Goal: Transaction & Acquisition: Subscribe to service/newsletter

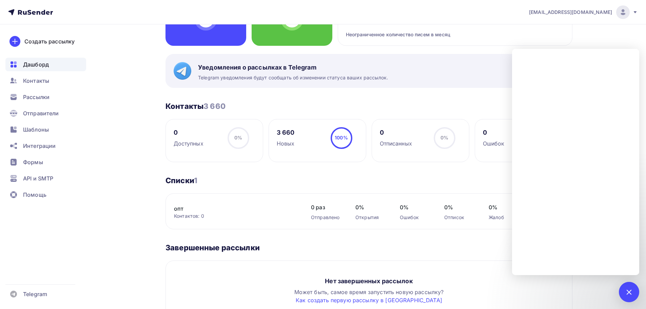
scroll to position [292, 0]
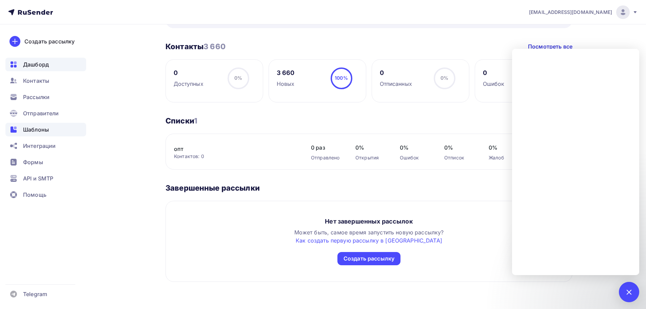
click at [46, 134] on div "Шаблоны" at bounding box center [45, 130] width 81 height 14
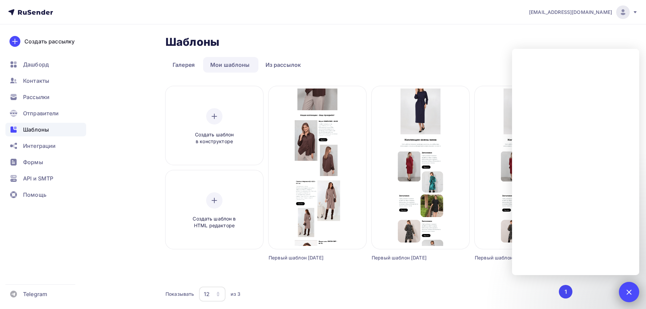
click at [632, 293] on div "1" at bounding box center [629, 292] width 20 height 20
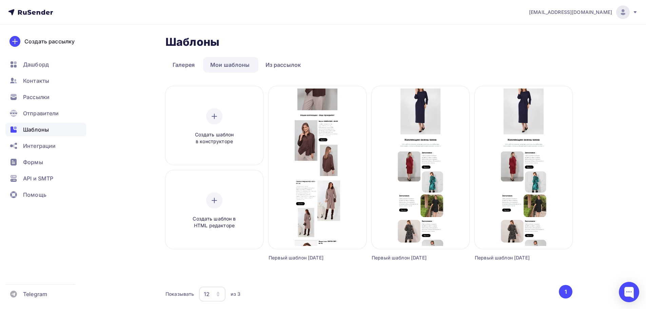
click at [604, 14] on span "[EMAIL_ADDRESS][DOMAIN_NAME]" at bounding box center [570, 12] width 83 height 7
click at [553, 46] on span "[DEMOGRAPHIC_DATA]" at bounding box center [567, 43] width 62 height 8
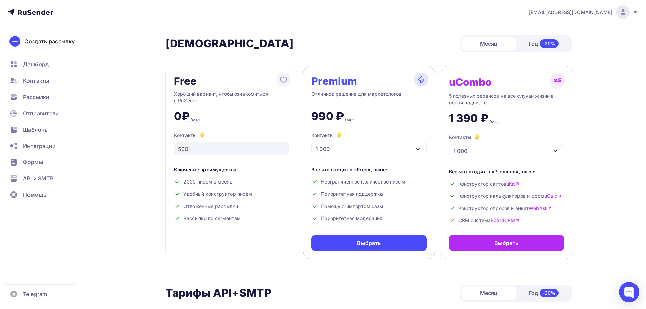
scroll to position [203, 0]
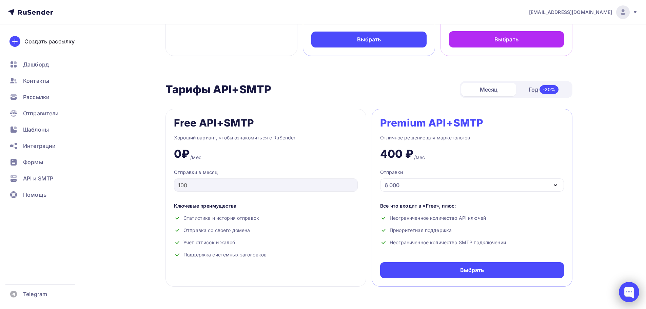
click at [621, 292] on div at bounding box center [629, 292] width 20 height 20
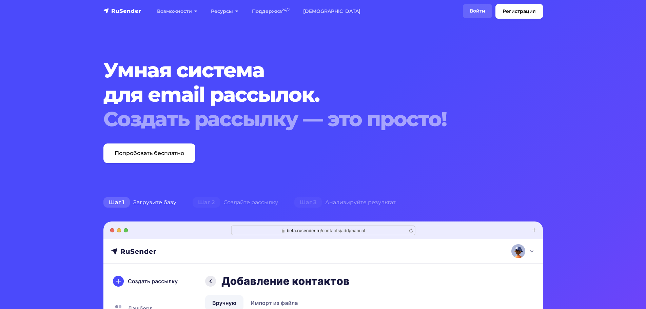
click at [474, 6] on link "Войти" at bounding box center [477, 11] width 29 height 14
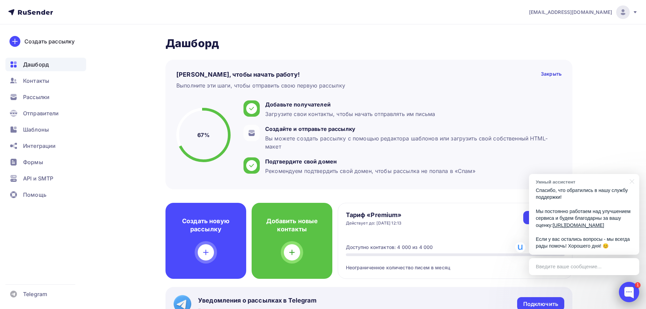
click at [625, 295] on div at bounding box center [629, 292] width 20 height 20
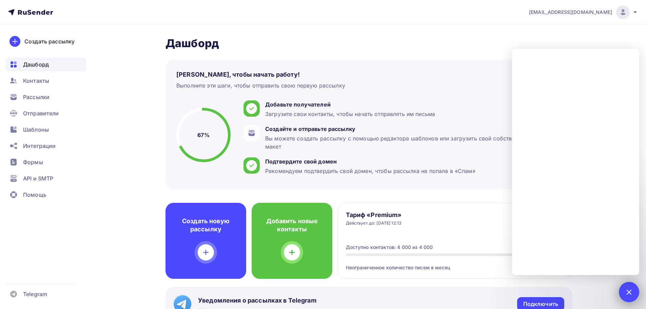
click at [625, 287] on div "1" at bounding box center [629, 292] width 20 height 20
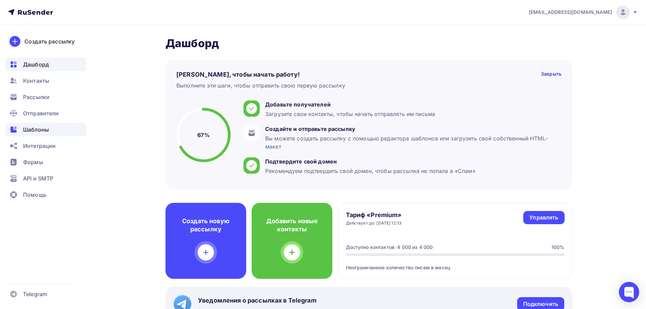
click at [33, 131] on span "Шаблоны" at bounding box center [36, 129] width 26 height 8
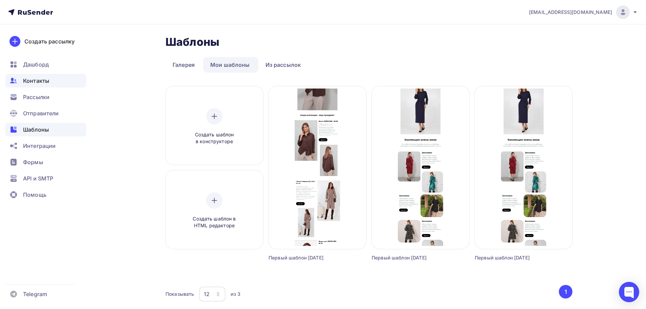
click at [30, 84] on span "Контакты" at bounding box center [36, 81] width 26 height 8
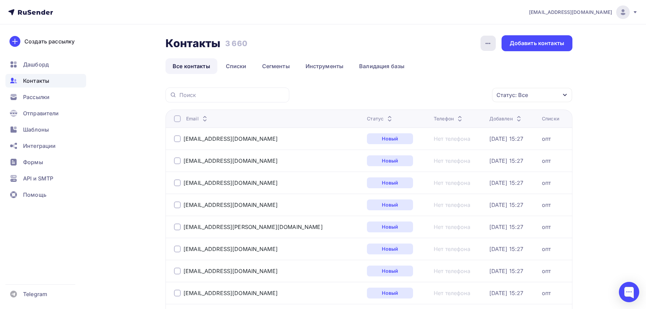
click at [488, 48] on div "button" at bounding box center [487, 43] width 15 height 15
click at [241, 69] on link "Списки" at bounding box center [236, 66] width 35 height 16
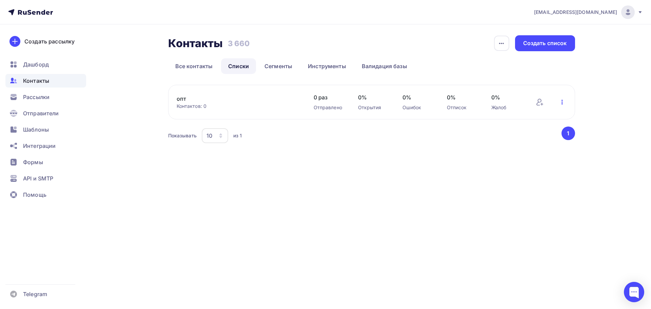
click at [562, 103] on icon "button" at bounding box center [562, 102] width 8 height 8
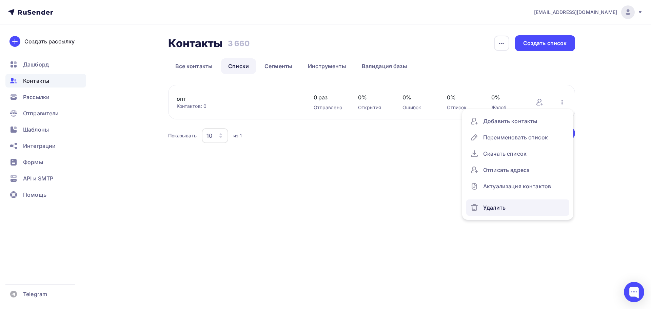
click at [505, 211] on div "Удалить" at bounding box center [517, 207] width 95 height 11
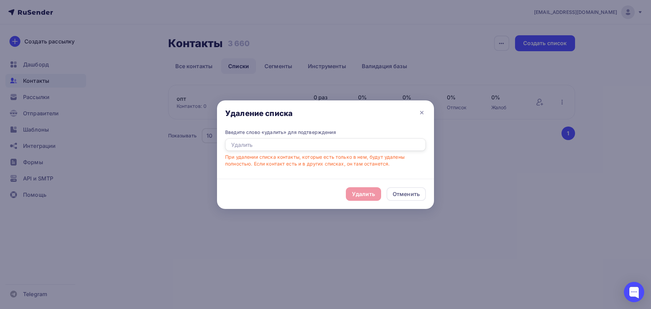
click at [340, 145] on input "text" at bounding box center [325, 144] width 201 height 13
type input "удалить"
click at [361, 189] on div "Удалить" at bounding box center [363, 194] width 35 height 14
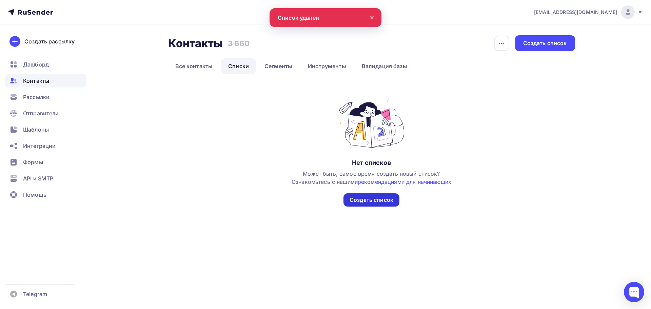
click at [365, 195] on div "Создать список" at bounding box center [371, 199] width 56 height 13
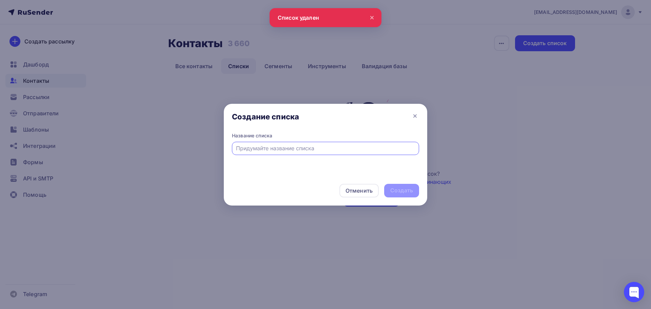
click at [367, 152] on div at bounding box center [325, 148] width 187 height 13
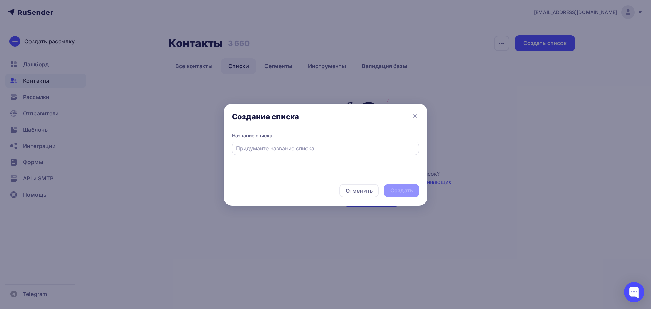
click at [367, 152] on div at bounding box center [325, 148] width 187 height 13
click at [367, 151] on input "text" at bounding box center [325, 148] width 179 height 8
type input "Опт филео"
click at [404, 193] on div "Создать" at bounding box center [401, 190] width 23 height 8
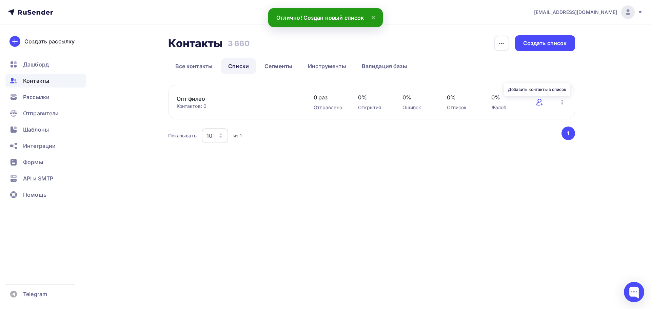
click at [539, 104] on icon at bounding box center [539, 102] width 8 height 8
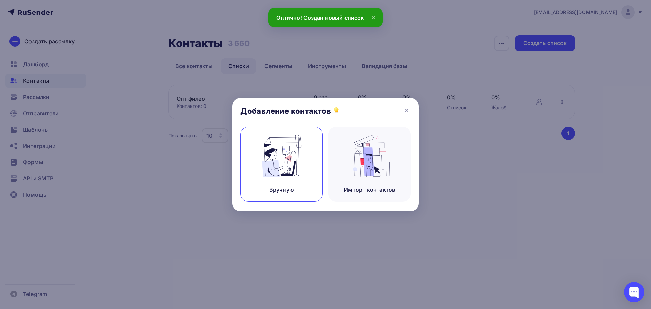
click at [289, 156] on img at bounding box center [281, 156] width 45 height 43
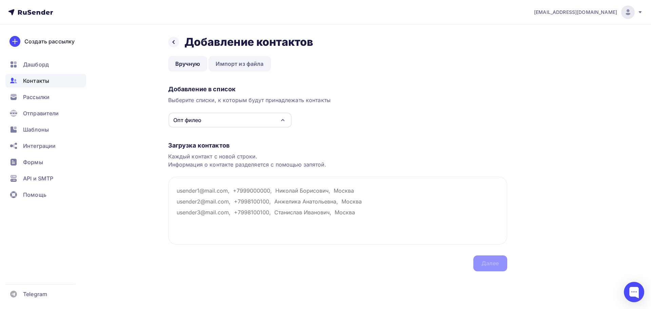
click at [250, 65] on link "Импорт из файла" at bounding box center [239, 64] width 62 height 16
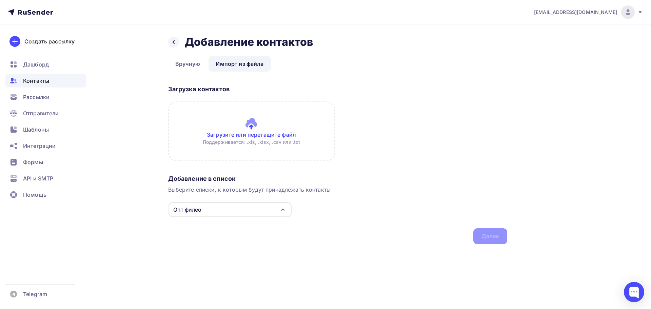
click at [257, 132] on input "file" at bounding box center [251, 131] width 167 height 60
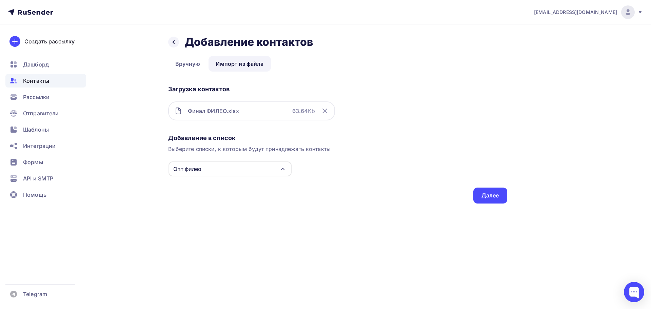
click at [472, 188] on div "Добавление в список Выберите списки, к которым будут принадлежать контакты Опт …" at bounding box center [337, 167] width 339 height 72
click at [481, 198] on div "Далее" at bounding box center [490, 195] width 18 height 8
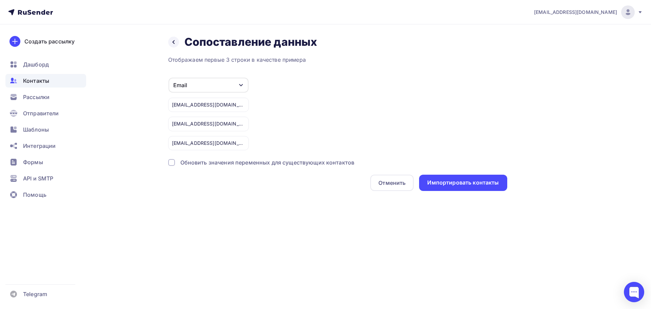
click at [321, 163] on div "Обновить значения переменных для существующих контактов" at bounding box center [267, 162] width 174 height 8
click at [461, 177] on div "Импортировать контакты" at bounding box center [463, 183] width 88 height 16
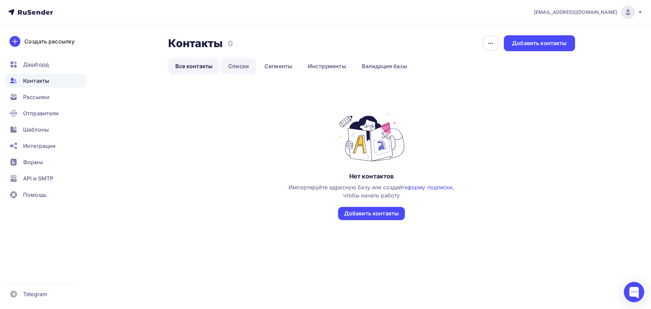
click at [241, 66] on link "Списки" at bounding box center [238, 66] width 35 height 16
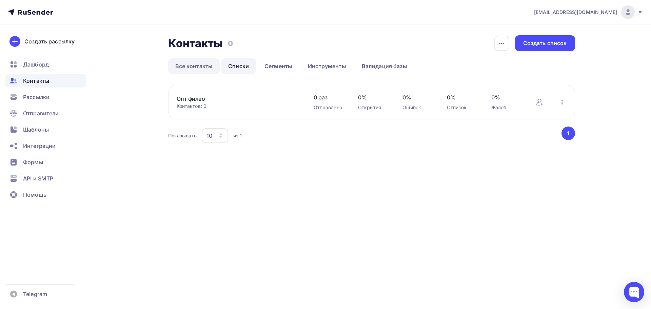
click at [195, 63] on link "Все контакты" at bounding box center [194, 66] width 52 height 16
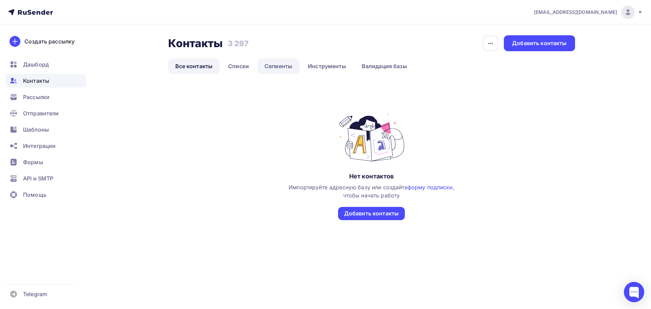
click at [257, 68] on link "Сегменты" at bounding box center [278, 66] width 42 height 16
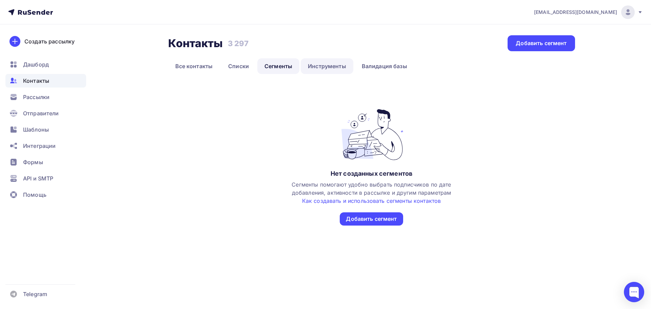
click at [315, 62] on link "Инструменты" at bounding box center [327, 66] width 53 height 16
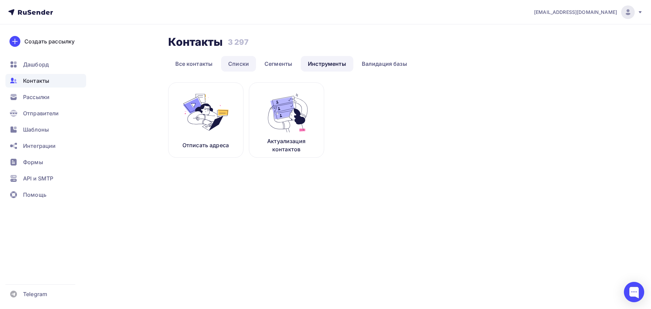
click at [247, 64] on link "Списки" at bounding box center [238, 64] width 35 height 16
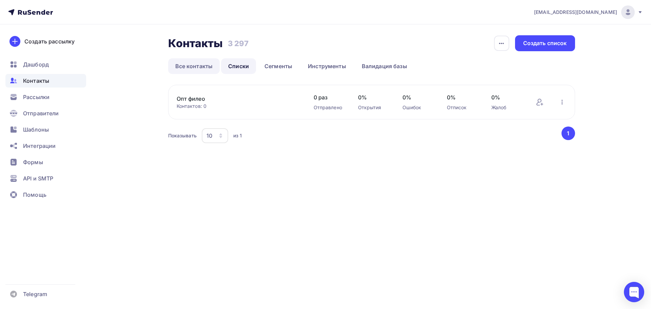
click at [205, 65] on link "Все контакты" at bounding box center [194, 66] width 52 height 16
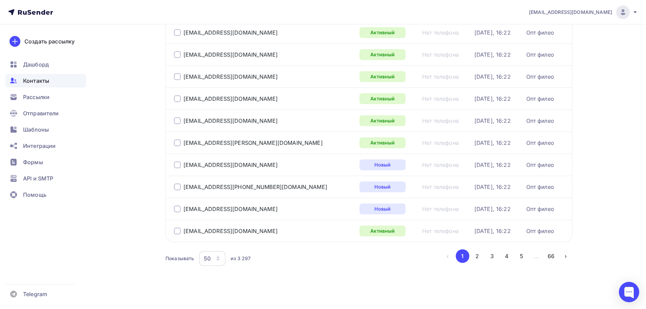
scroll to position [786, 0]
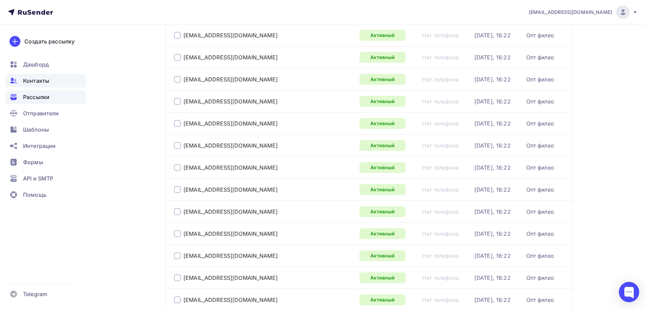
click at [31, 96] on span "Рассылки" at bounding box center [36, 97] width 26 height 8
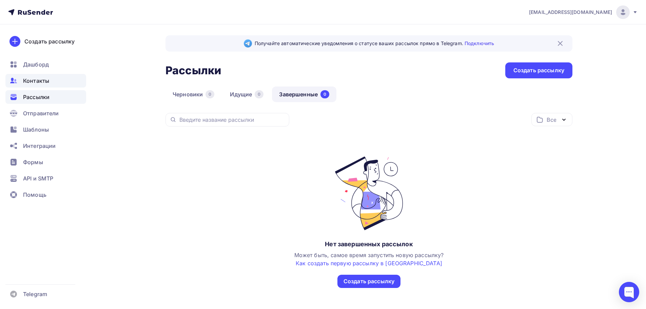
click at [36, 80] on span "Контакты" at bounding box center [36, 81] width 26 height 8
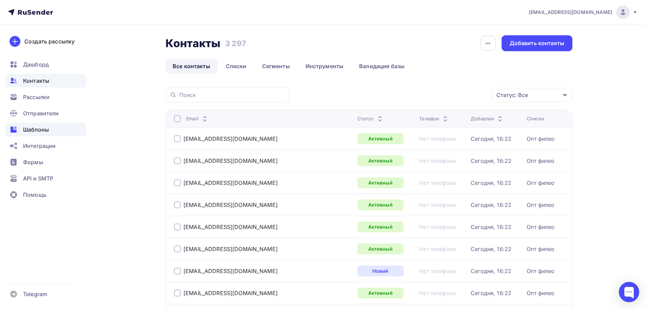
click at [59, 124] on div "Шаблоны" at bounding box center [45, 130] width 81 height 14
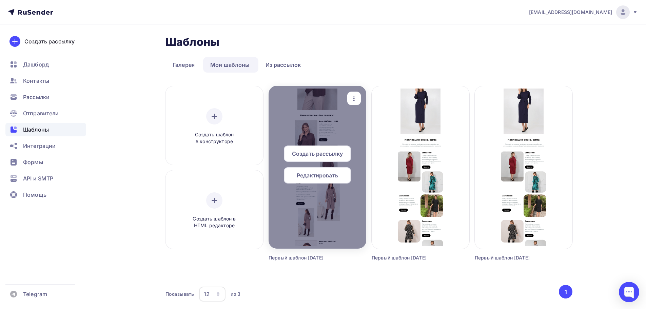
click at [338, 159] on div "Создать рассылку" at bounding box center [317, 153] width 67 height 16
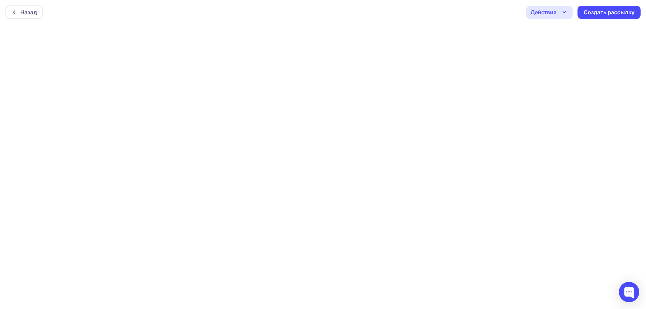
click at [562, 14] on icon "button" at bounding box center [564, 12] width 8 height 8
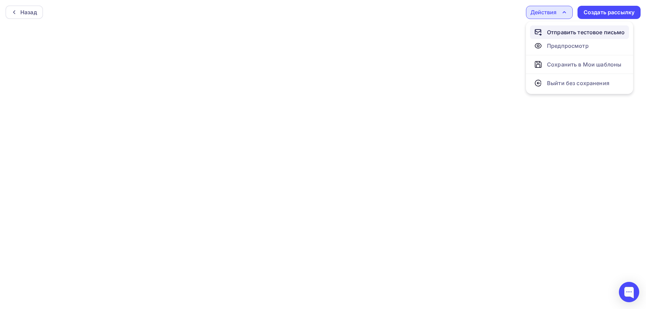
click at [557, 37] on link "Отправить тестовое письмо" at bounding box center [579, 32] width 99 height 14
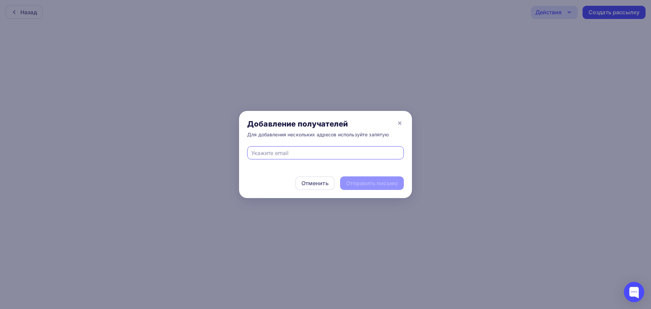
click at [314, 148] on div at bounding box center [325, 152] width 157 height 13
click at [315, 154] on input "text" at bounding box center [325, 153] width 149 height 8
type input "д"
type input "leontim@mail.ru"
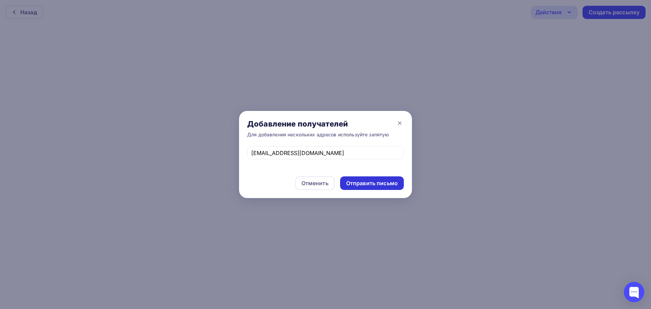
click at [354, 181] on div "Отправить письмо" at bounding box center [372, 183] width 52 height 8
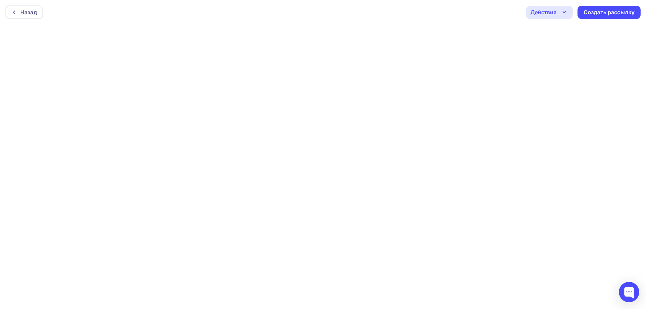
click at [552, 16] on div "Действия" at bounding box center [543, 12] width 26 height 8
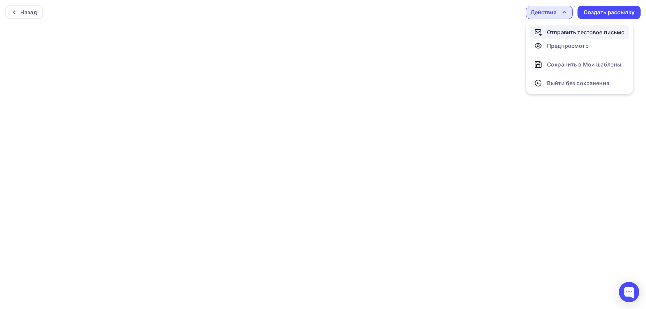
click at [554, 31] on div "Отправить тестовое письмо" at bounding box center [586, 32] width 78 height 8
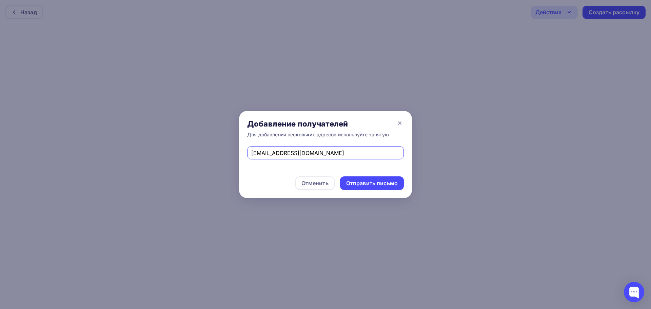
click at [268, 154] on input "leontim@mail.ru" at bounding box center [325, 153] width 149 height 8
type input "leontim1@mail.ru"
click at [365, 178] on div "Отправить письмо" at bounding box center [372, 183] width 64 height 14
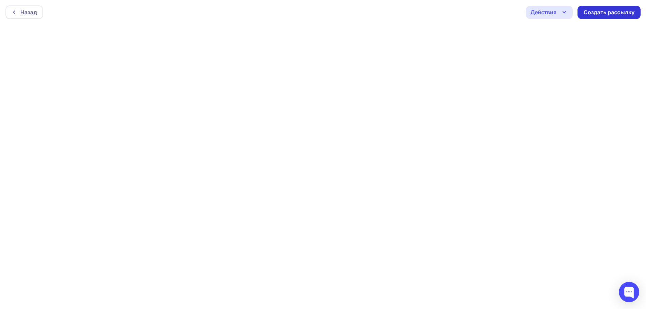
click at [608, 14] on div "Создать рассылку" at bounding box center [608, 12] width 51 height 8
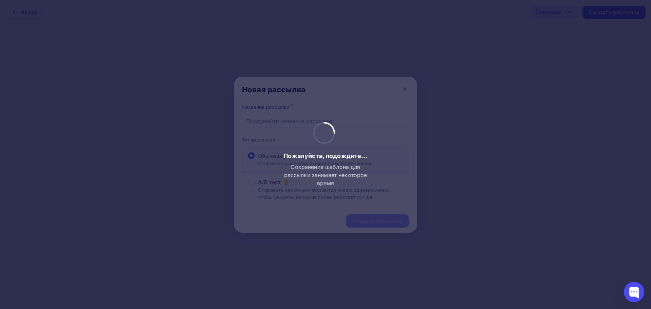
click at [370, 118] on div at bounding box center [325, 154] width 651 height 309
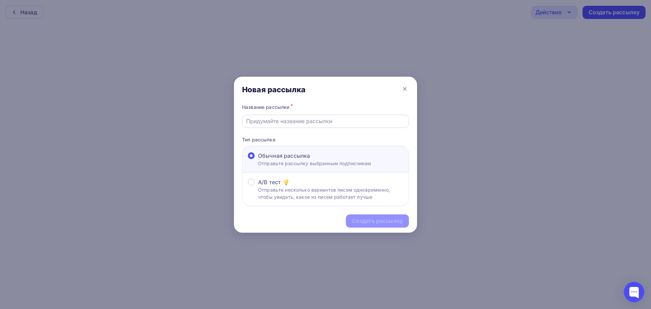
click at [372, 120] on input "text" at bounding box center [325, 121] width 159 height 8
type input "01.10.2025"
click at [377, 223] on div "Создать рассылку" at bounding box center [377, 221] width 51 height 8
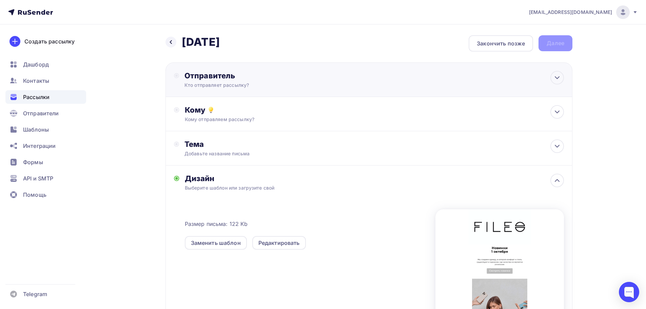
click at [231, 82] on div "Кто отправляет рассылку?" at bounding box center [250, 85] width 132 height 7
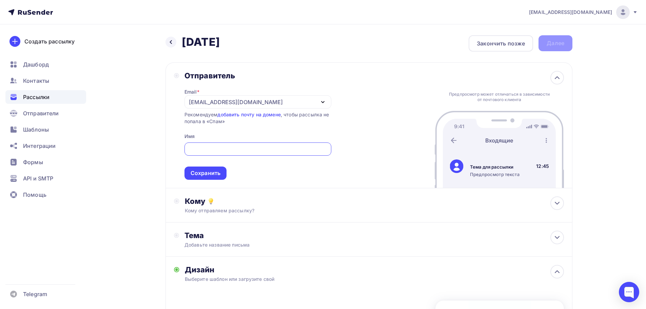
click at [292, 106] on div "[EMAIL_ADDRESS][DOMAIN_NAME]" at bounding box center [257, 101] width 147 height 13
click at [252, 145] on div "Добавить отправителя" at bounding box center [238, 146] width 63 height 8
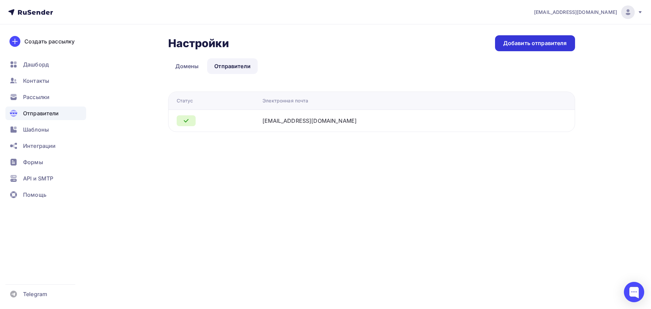
click at [527, 49] on div "Добавить отправителя" at bounding box center [535, 43] width 80 height 16
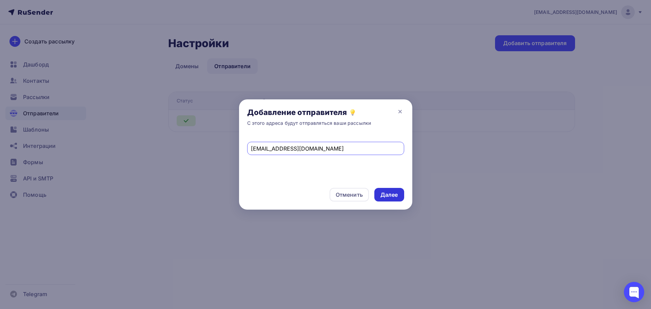
type input "info@fileo.ru"
click at [392, 191] on div "Далее" at bounding box center [389, 195] width 18 height 8
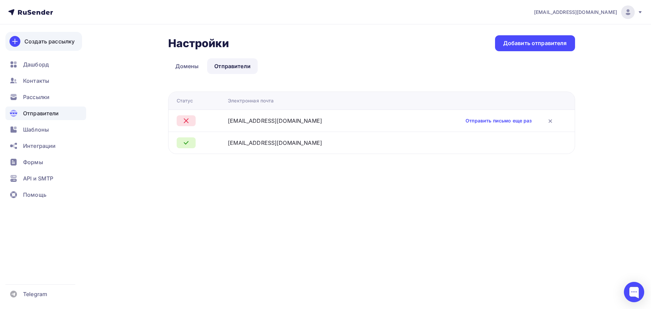
click at [63, 46] on link "Создать рассылку" at bounding box center [43, 41] width 77 height 19
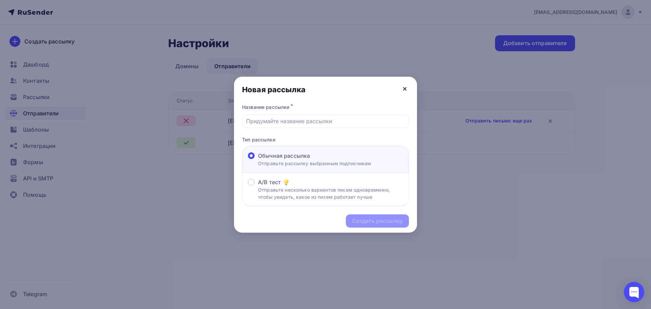
click at [403, 89] on icon at bounding box center [405, 89] width 8 height 8
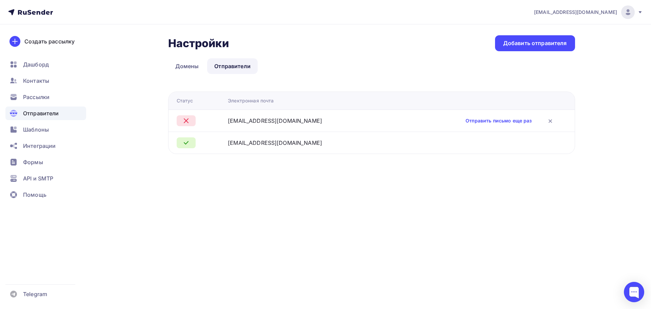
click at [27, 97] on span "Рассылки" at bounding box center [36, 97] width 26 height 8
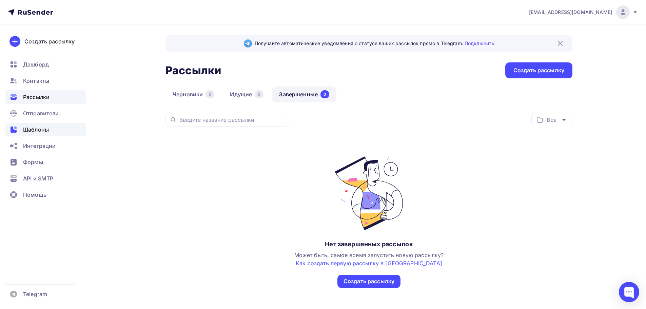
click at [46, 126] on span "Шаблоны" at bounding box center [36, 129] width 26 height 8
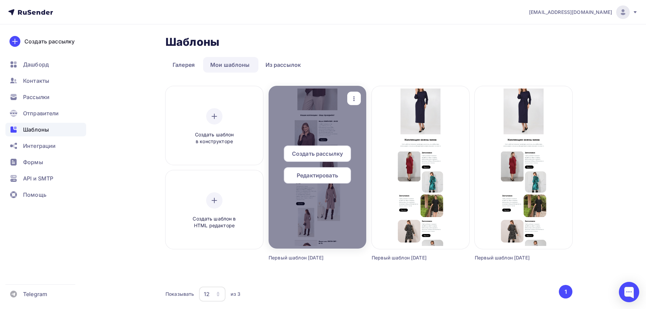
click at [329, 179] on span "Редактировать" at bounding box center [317, 175] width 41 height 8
click at [318, 155] on span "Создать рассылку" at bounding box center [317, 153] width 51 height 8
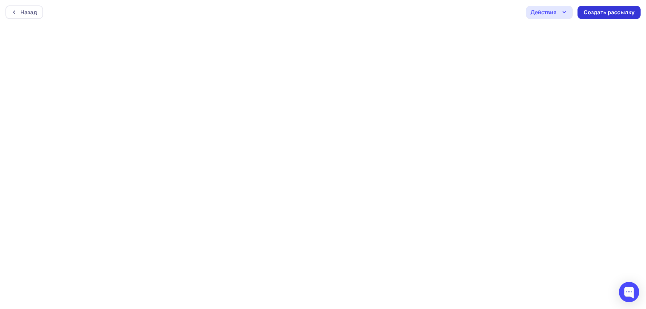
click at [626, 15] on div "Создать рассылку" at bounding box center [608, 12] width 51 height 8
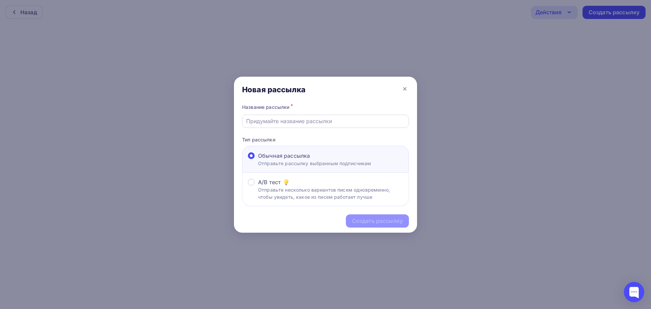
click at [330, 121] on input "text" at bounding box center [325, 121] width 159 height 8
type input "[DATE] ОПТ - первая рассылка !"
click at [384, 221] on div "Создать рассылку" at bounding box center [377, 221] width 51 height 8
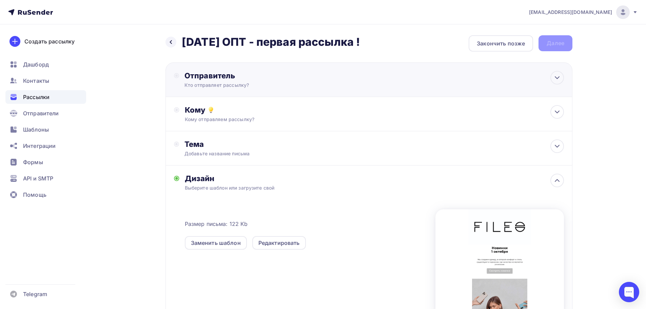
click at [242, 85] on div "Кто отправляет рассылку?" at bounding box center [250, 85] width 132 height 7
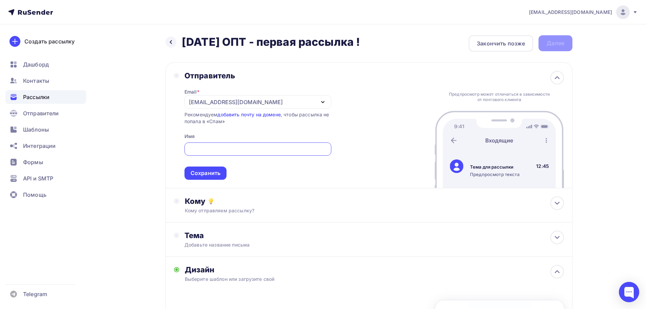
click at [249, 100] on div "[EMAIL_ADDRESS][DOMAIN_NAME]" at bounding box center [257, 101] width 147 height 13
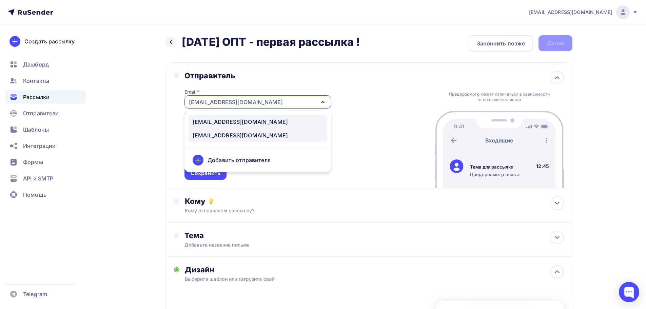
click at [231, 121] on div "info@fileo.ru" at bounding box center [257, 122] width 130 height 8
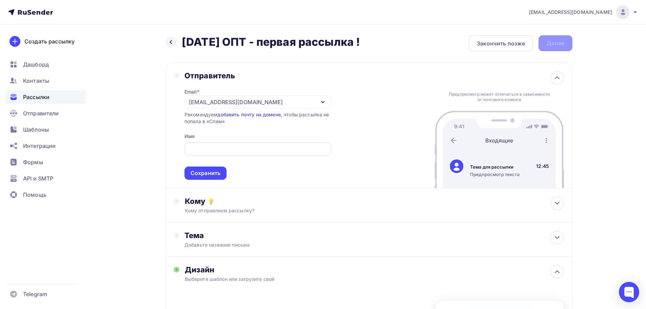
click at [243, 155] on div at bounding box center [257, 148] width 147 height 13
click at [244, 154] on div at bounding box center [257, 148] width 147 height 13
click at [238, 153] on input "text" at bounding box center [257, 149] width 139 height 8
type input "Ваш менеджер [PERSON_NAME]"
click at [211, 170] on div "Сохранить" at bounding box center [205, 173] width 30 height 8
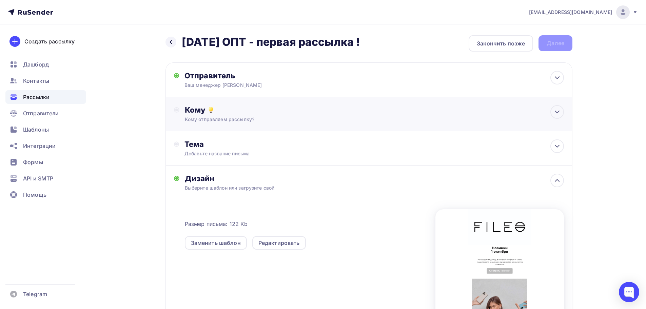
click at [200, 114] on div "Кому" at bounding box center [374, 109] width 379 height 9
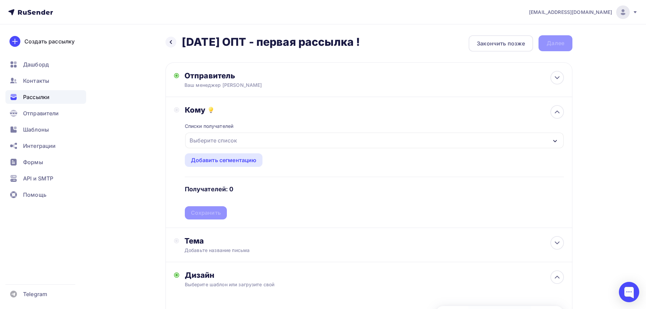
click at [215, 142] on div "Выберите список" at bounding box center [213, 140] width 53 height 12
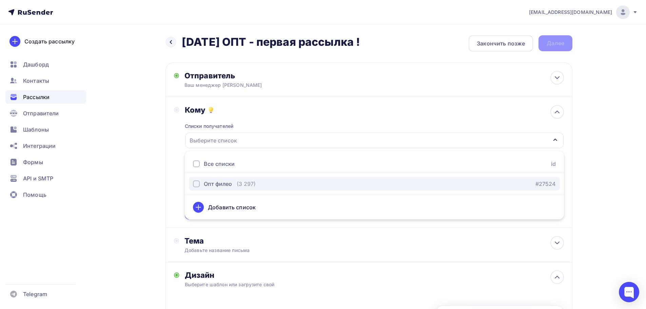
click at [220, 182] on div "Опт филео" at bounding box center [218, 184] width 28 height 8
click at [238, 186] on div "(3 297)" at bounding box center [246, 184] width 19 height 8
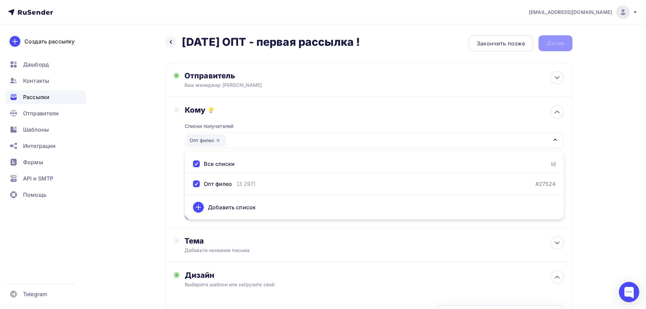
click at [91, 183] on div "Создать рассылку Дашборд Контакты Рассылки Отправители Шаблоны Интеграции Формы…" at bounding box center [46, 166] width 92 height 284
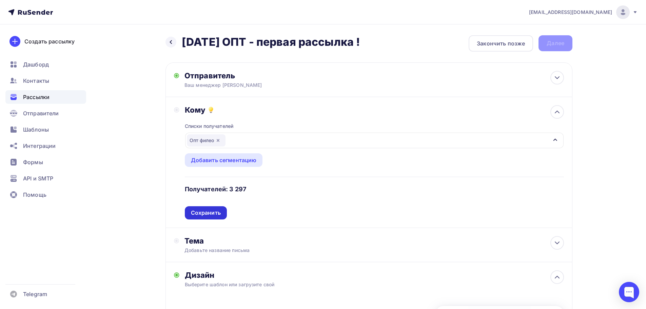
click at [202, 212] on div "Сохранить" at bounding box center [206, 213] width 30 height 8
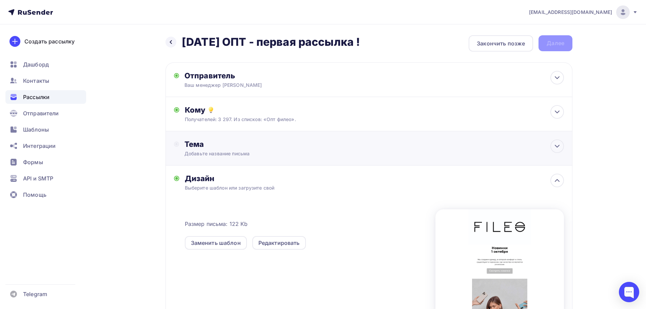
click at [201, 146] on div "Тема" at bounding box center [251, 143] width 134 height 9
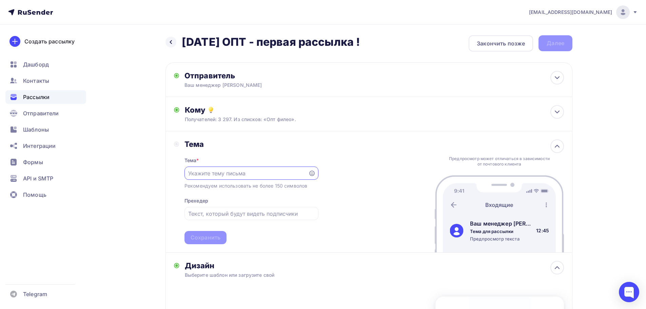
click at [218, 175] on input "text" at bounding box center [246, 173] width 116 height 8
type input "Новинки ФИЛЕО уже доступны к заказу !"
click at [200, 210] on input "text" at bounding box center [251, 213] width 126 height 8
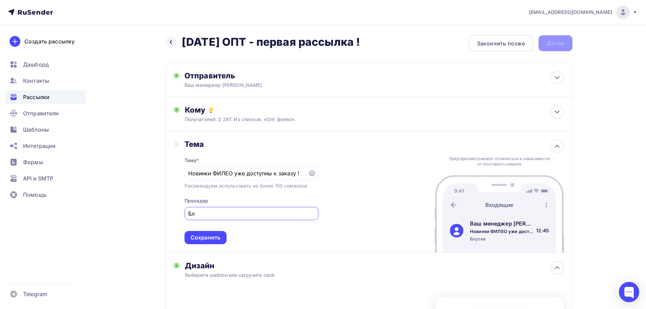
type input "Б"
type input "П"
type input "Блузки, платья и многое другое !"
click at [206, 236] on div "Сохранить" at bounding box center [205, 238] width 30 height 8
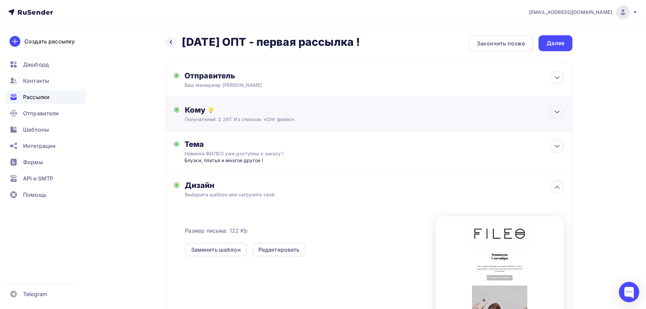
click at [271, 118] on div "Получателей: 3 297. Из списков: «Опт филео»." at bounding box center [355, 119] width 341 height 7
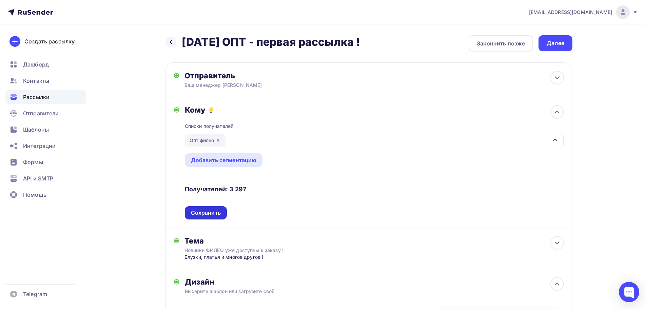
click at [194, 208] on div "Сохранить" at bounding box center [206, 212] width 42 height 13
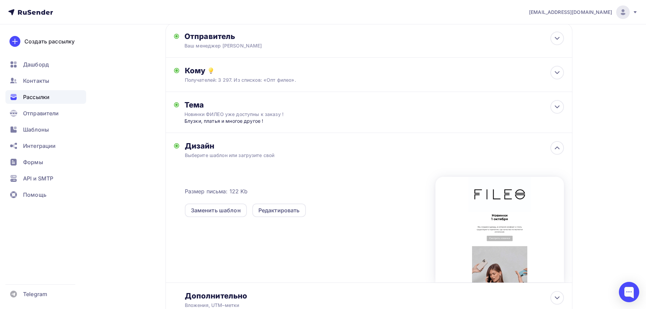
scroll to position [91, 0]
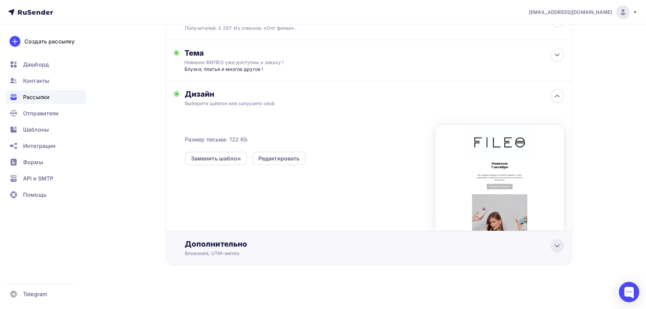
click at [557, 250] on icon at bounding box center [557, 246] width 8 height 8
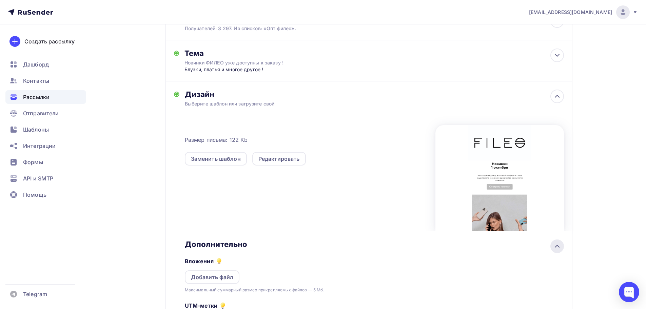
scroll to position [0, 0]
click at [557, 250] on icon at bounding box center [557, 246] width 8 height 8
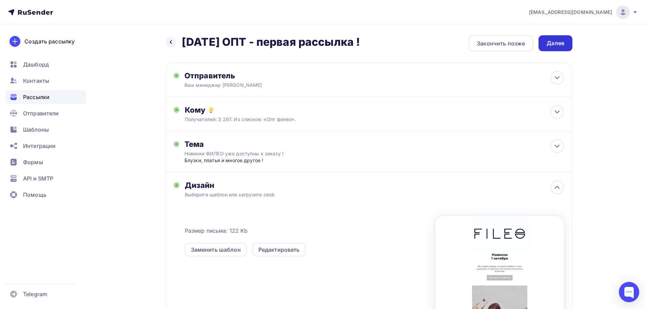
click at [559, 43] on div "Далее" at bounding box center [555, 43] width 18 height 8
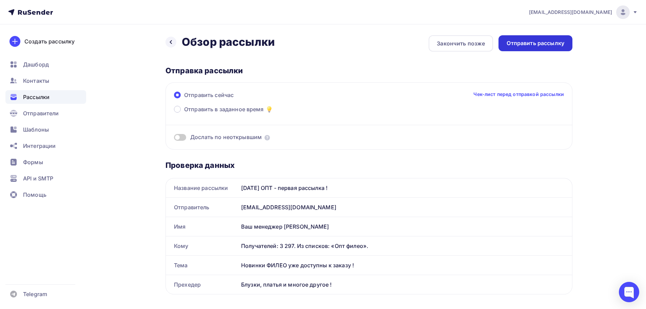
click at [532, 43] on div "Отправить рассылку" at bounding box center [535, 43] width 58 height 8
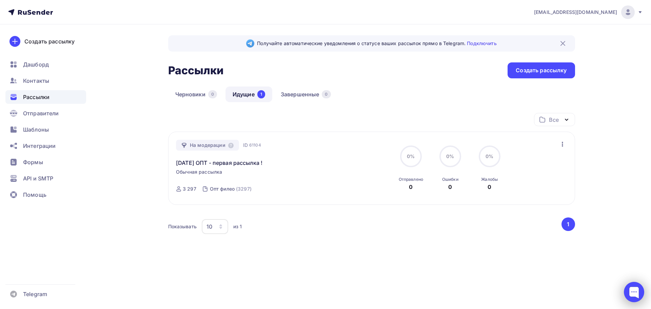
click at [634, 289] on div at bounding box center [634, 292] width 20 height 20
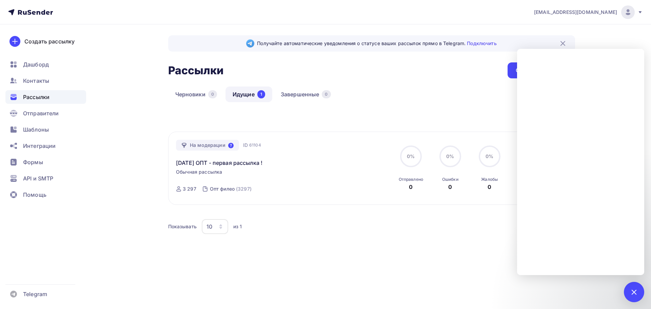
click at [229, 146] on icon at bounding box center [230, 145] width 5 height 5
click at [299, 245] on div "Все Все папки Создать новую папку На модерации ID 61104 [DATE] ОПТ - первая рас…" at bounding box center [371, 186] width 407 height 146
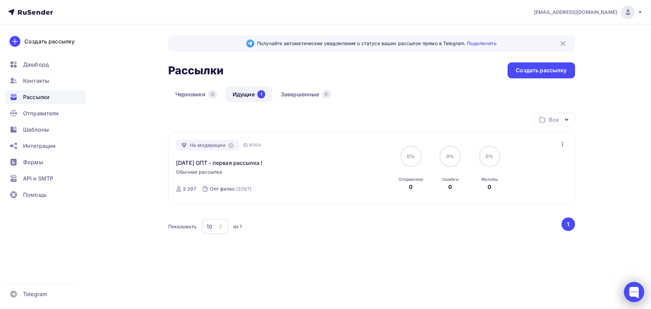
click at [636, 291] on div at bounding box center [634, 292] width 20 height 20
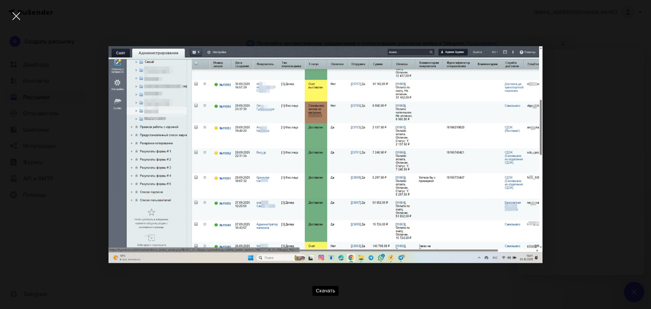
click at [20, 16] on div at bounding box center [16, 16] width 24 height 24
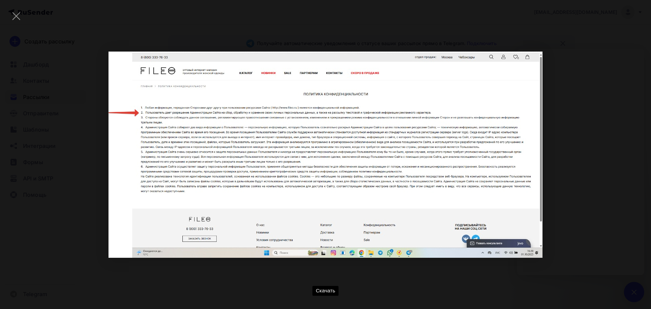
click at [596, 40] on div "Скачать" at bounding box center [325, 154] width 630 height 288
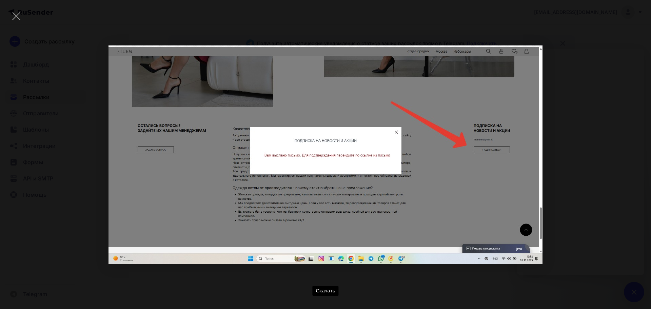
click at [602, 133] on div "Скачать" at bounding box center [325, 154] width 630 height 288
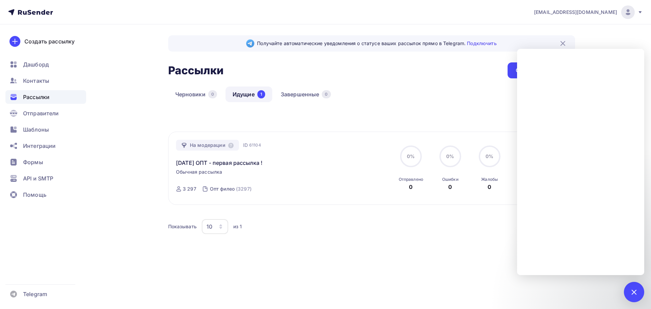
click at [392, 112] on div "Черновики 0 Идущие 1 Завершенные 0" at bounding box center [371, 99] width 407 height 26
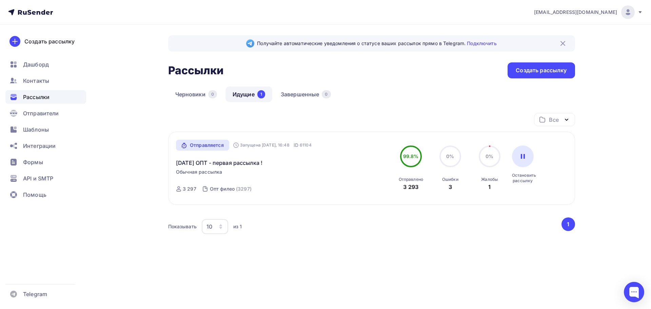
click at [489, 153] on span "0%" at bounding box center [489, 156] width 8 height 6
click at [449, 159] on span "0%" at bounding box center [450, 156] width 8 height 6
click at [220, 146] on div "Отправляется" at bounding box center [202, 145] width 53 height 11
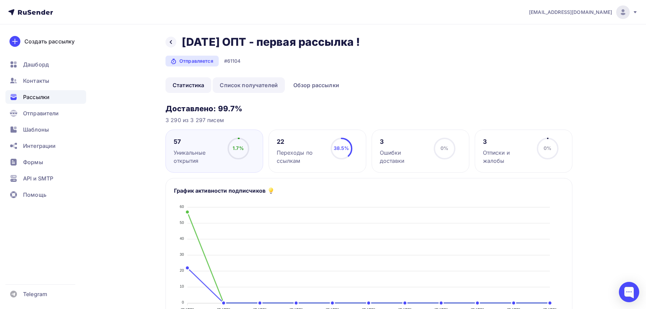
click at [268, 85] on link "Список получателей" at bounding box center [248, 85] width 72 height 16
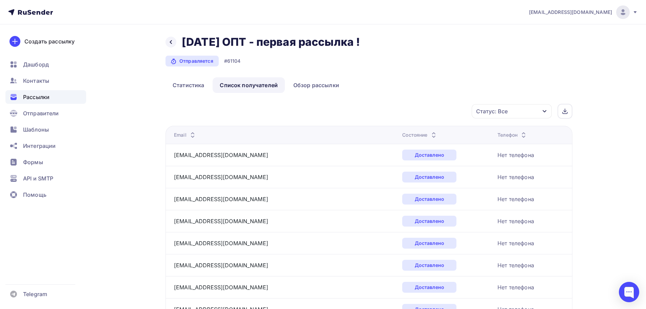
click at [504, 112] on div "Статус: Все" at bounding box center [492, 111] width 32 height 8
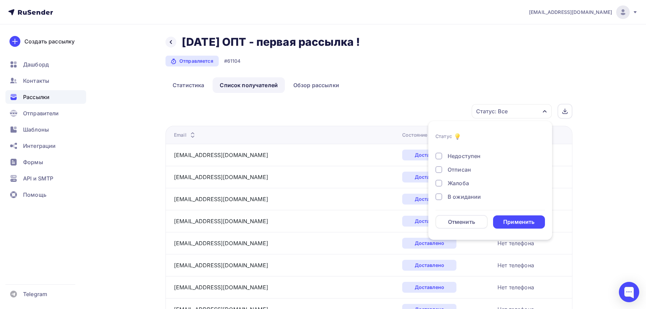
scroll to position [63, 0]
click at [461, 181] on div "Жалоба" at bounding box center [457, 182] width 21 height 8
click at [518, 223] on div "Применить" at bounding box center [518, 222] width 31 height 8
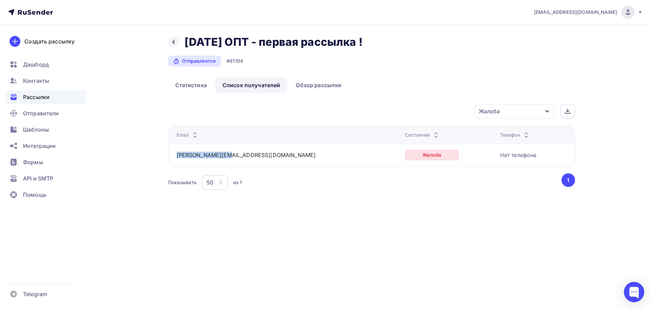
drag, startPoint x: 226, startPoint y: 154, endPoint x: 174, endPoint y: 154, distance: 52.2
click at [174, 154] on td "[EMAIL_ADDRESS][DOMAIN_NAME]" at bounding box center [285, 155] width 234 height 22
copy link "[EMAIL_ADDRESS][DOMAIN_NAME]"
click at [48, 79] on span "Контакты" at bounding box center [36, 81] width 26 height 8
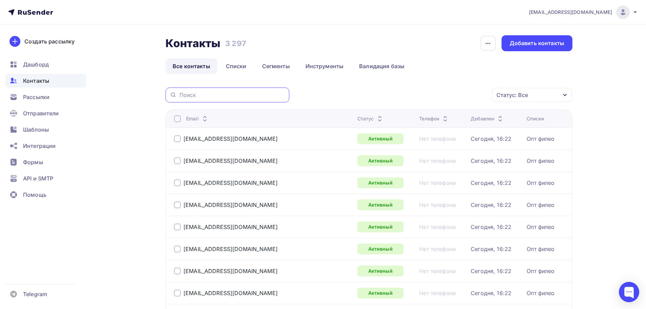
click at [243, 95] on input "text" at bounding box center [232, 94] width 106 height 7
paste input "[EMAIL_ADDRESS][DOMAIN_NAME]"
type input "[EMAIL_ADDRESS][DOMAIN_NAME]"
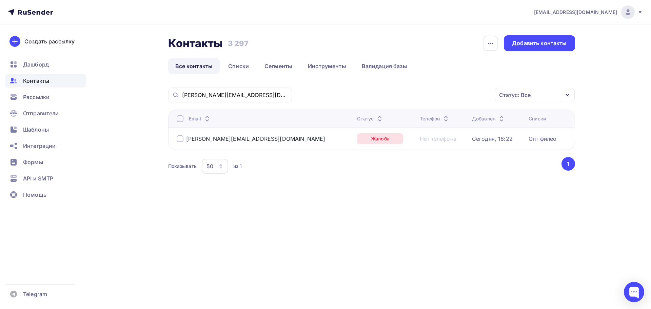
click at [179, 139] on div at bounding box center [180, 138] width 7 height 7
click at [462, 96] on div "Действие" at bounding box center [443, 94] width 89 height 13
click at [428, 141] on div "Удалить" at bounding box center [418, 142] width 22 height 8
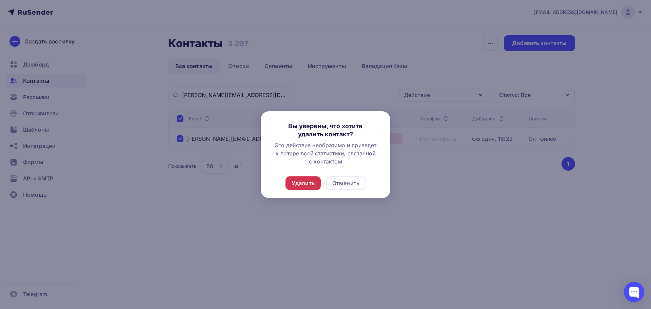
click at [308, 180] on div "Удалить" at bounding box center [302, 183] width 23 height 8
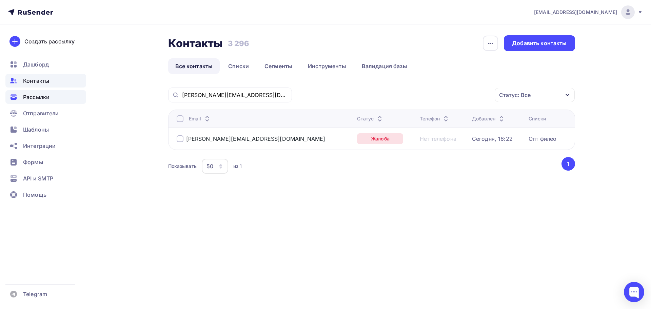
click at [49, 95] on span "Рассылки" at bounding box center [36, 97] width 26 height 8
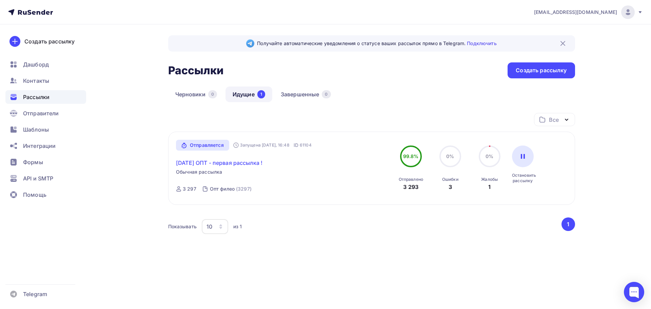
click at [240, 165] on link "[DATE] ОПТ - первая рассылка !" at bounding box center [219, 163] width 86 height 8
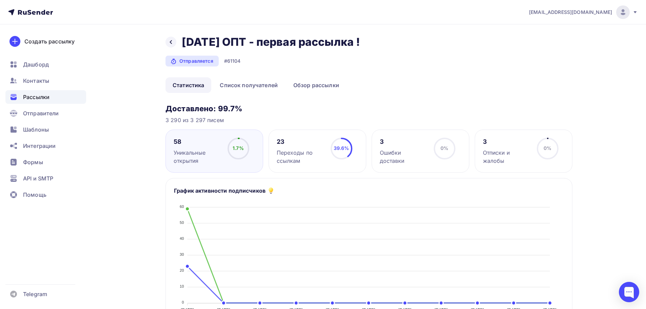
click at [479, 155] on div "3 Отписки и жалобы 0% 0%" at bounding box center [523, 150] width 98 height 43
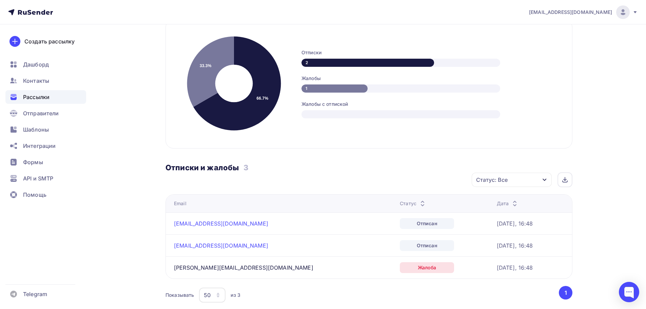
scroll to position [169, 0]
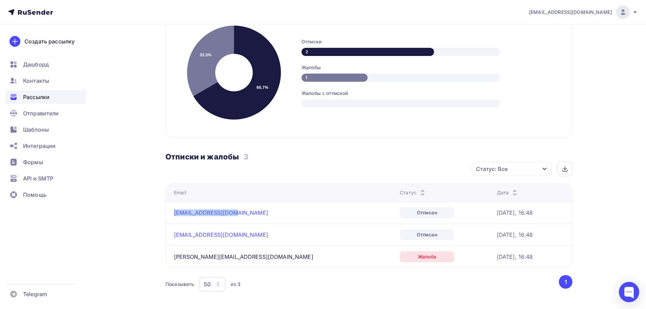
drag, startPoint x: 236, startPoint y: 213, endPoint x: 172, endPoint y: 211, distance: 63.7
click at [172, 211] on td "[EMAIL_ADDRESS][DOMAIN_NAME]" at bounding box center [281, 212] width 231 height 22
copy link "[EMAIL_ADDRESS][DOMAIN_NAME]"
click at [43, 80] on span "Контакты" at bounding box center [36, 81] width 26 height 8
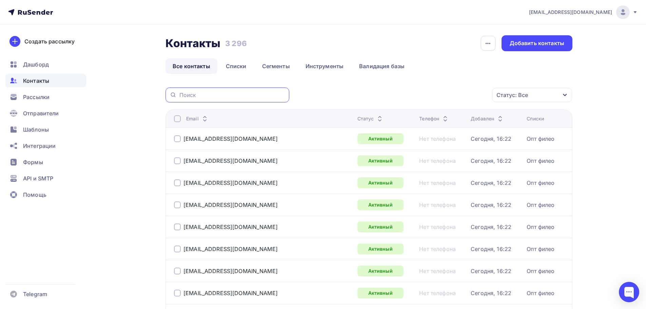
click at [238, 98] on input "text" at bounding box center [232, 94] width 106 height 7
paste input "[EMAIL_ADDRESS][DOMAIN_NAME]"
type input "[EMAIL_ADDRESS][DOMAIN_NAME]"
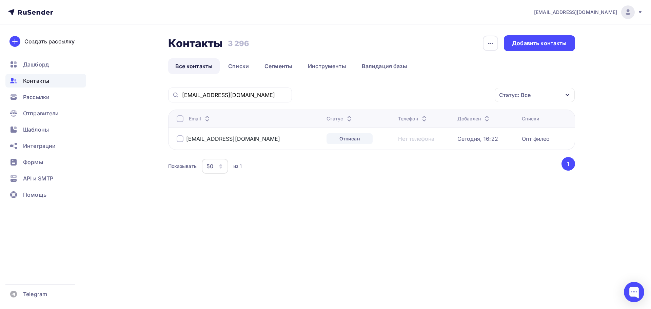
click at [180, 137] on div at bounding box center [180, 138] width 7 height 7
click at [465, 96] on div "Действие" at bounding box center [443, 94] width 89 height 13
click at [435, 138] on link "Удалить" at bounding box center [443, 142] width 81 height 14
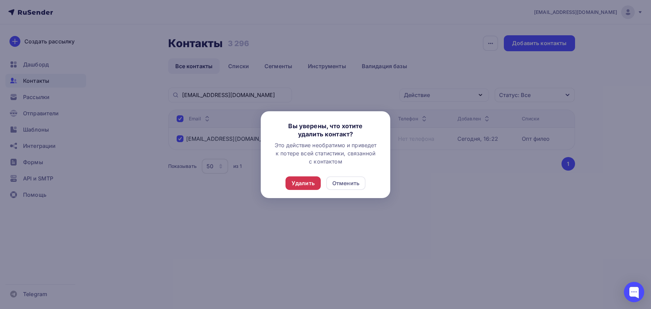
click at [308, 182] on div "Удалить" at bounding box center [302, 183] width 23 height 8
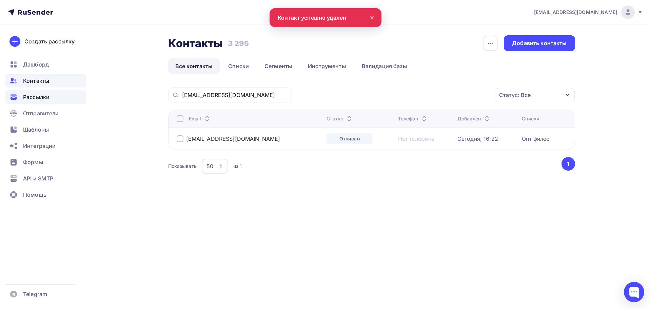
click at [48, 97] on span "Рассылки" at bounding box center [36, 97] width 26 height 8
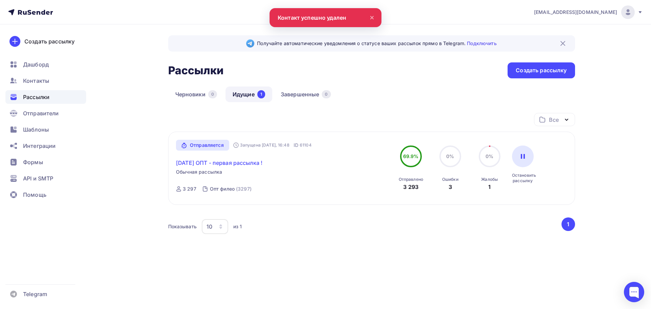
click at [237, 161] on link "[DATE] ОПТ - первая рассылка !" at bounding box center [219, 163] width 86 height 8
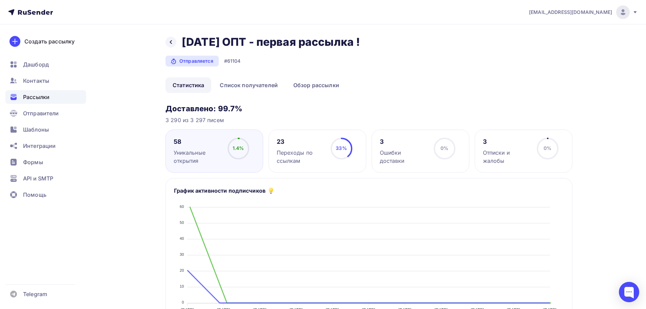
click at [514, 152] on div "Отписки и жалобы" at bounding box center [507, 156] width 48 height 16
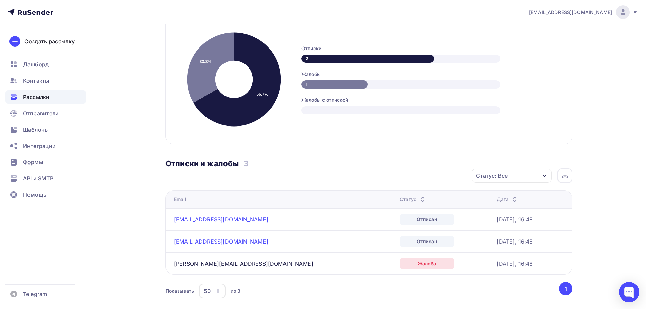
scroll to position [169, 0]
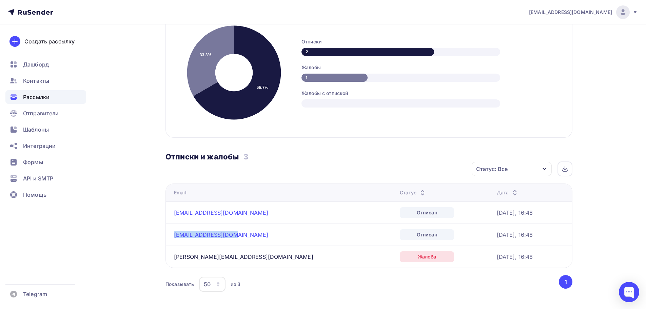
drag, startPoint x: 234, startPoint y: 235, endPoint x: 169, endPoint y: 229, distance: 65.7
click at [169, 233] on td "[EMAIL_ADDRESS][DOMAIN_NAME]" at bounding box center [281, 234] width 231 height 22
copy link "[EMAIL_ADDRESS][DOMAIN_NAME]"
click at [44, 77] on span "Контакты" at bounding box center [36, 81] width 26 height 8
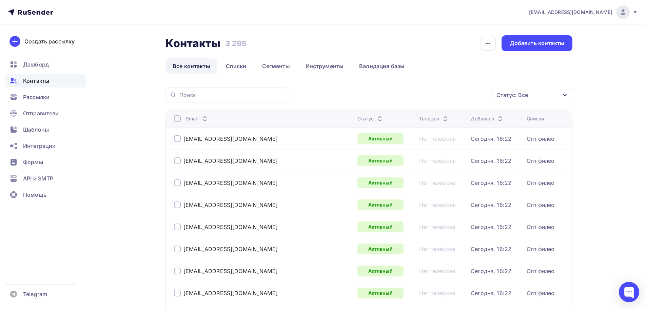
click at [233, 90] on div at bounding box center [227, 94] width 124 height 15
click at [239, 100] on div at bounding box center [227, 94] width 124 height 15
click at [241, 98] on input "text" at bounding box center [232, 94] width 106 height 7
paste input "[EMAIL_ADDRESS][DOMAIN_NAME]"
type input "[EMAIL_ADDRESS][DOMAIN_NAME]"
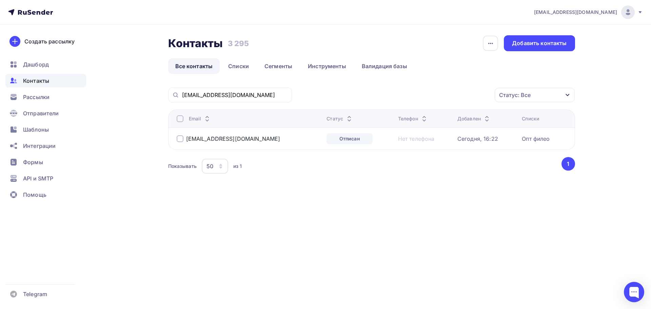
click at [184, 139] on div "[EMAIL_ADDRESS][DOMAIN_NAME]" at bounding box center [229, 138] width 104 height 7
click at [180, 139] on div at bounding box center [180, 138] width 7 height 7
click at [429, 94] on div "Действие" at bounding box center [417, 95] width 26 height 8
click at [433, 139] on div "Удалить" at bounding box center [443, 142] width 73 height 8
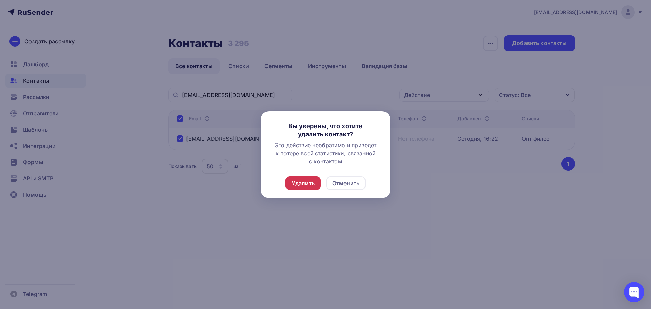
click at [307, 180] on div "Удалить" at bounding box center [302, 183] width 23 height 8
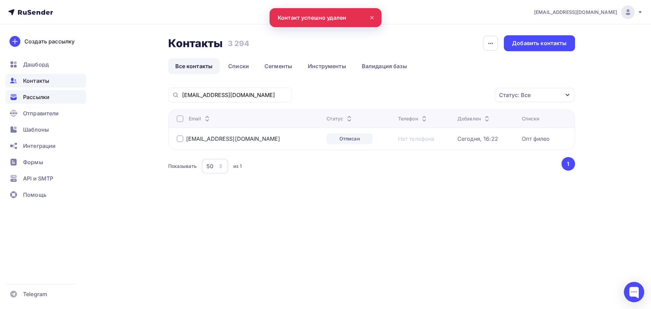
click at [43, 98] on span "Рассылки" at bounding box center [36, 97] width 26 height 8
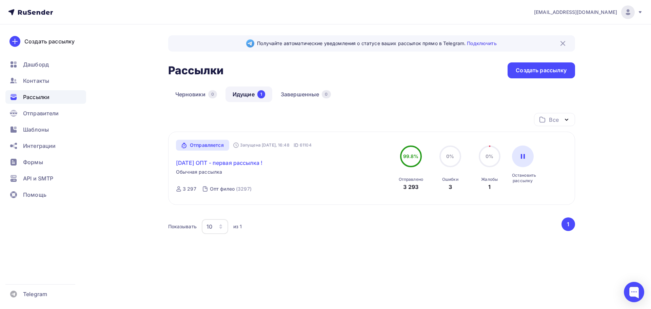
click at [242, 163] on link "[DATE] ОПТ - первая рассылка !" at bounding box center [219, 163] width 86 height 8
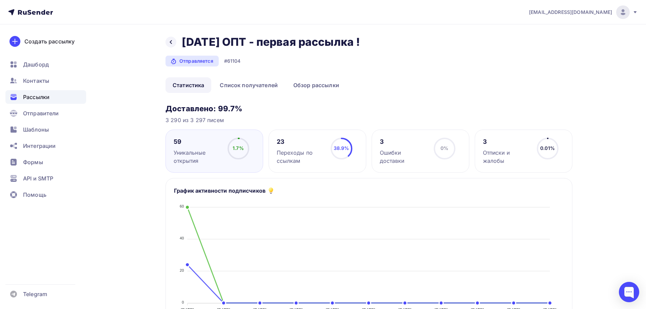
click at [397, 142] on div "3" at bounding box center [404, 142] width 48 height 8
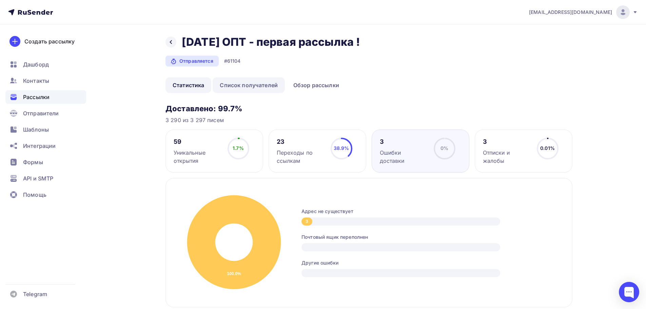
click at [252, 84] on link "Список получателей" at bounding box center [248, 85] width 72 height 16
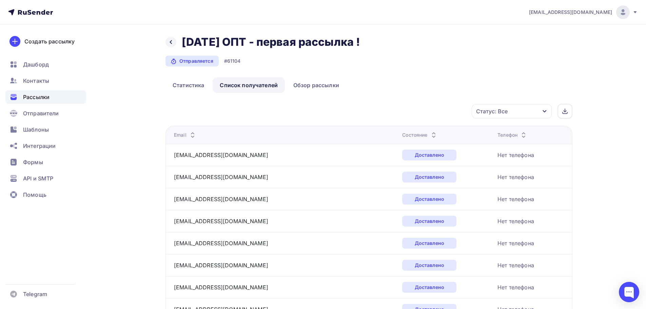
click at [524, 112] on div "Статус: Все" at bounding box center [511, 111] width 80 height 14
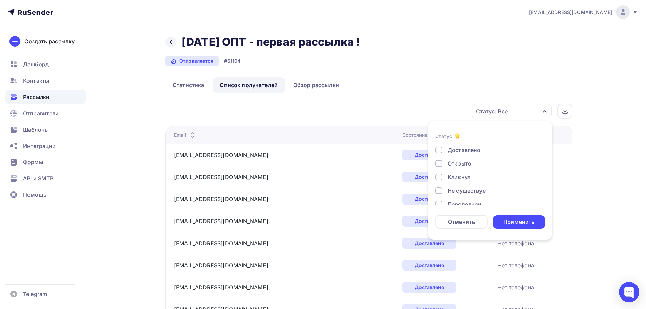
click at [464, 188] on div "Не существует" at bounding box center [467, 190] width 41 height 8
click at [527, 223] on div "Применить" at bounding box center [518, 222] width 31 height 8
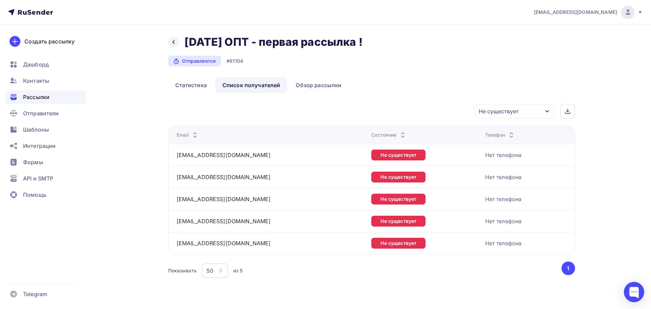
drag, startPoint x: 554, startPoint y: 160, endPoint x: 546, endPoint y: 160, distance: 8.1
click at [553, 160] on td "Нет телефона" at bounding box center [528, 155] width 92 height 22
click at [194, 154] on link "[EMAIL_ADDRESS][DOMAIN_NAME]" at bounding box center [224, 154] width 94 height 7
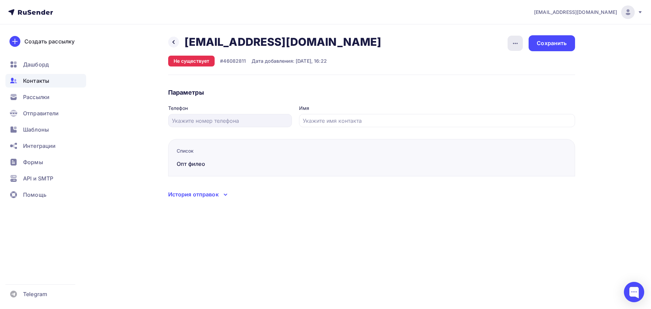
click at [510, 46] on div "button" at bounding box center [514, 43] width 15 height 15
click at [494, 62] on div "Удалить" at bounding box center [489, 64] width 65 height 8
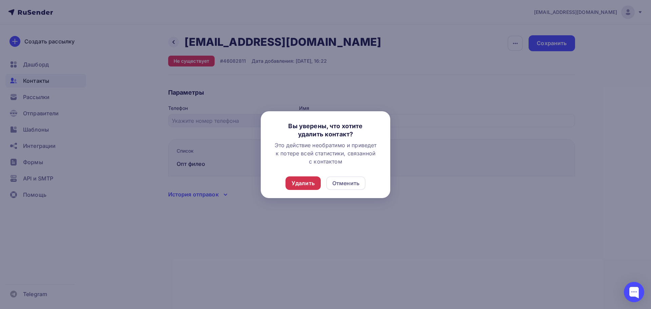
click at [301, 182] on div "Удалить" at bounding box center [302, 183] width 23 height 8
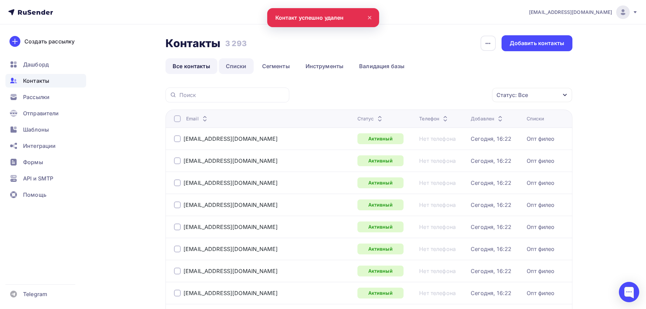
click at [230, 69] on link "Списки" at bounding box center [236, 66] width 35 height 16
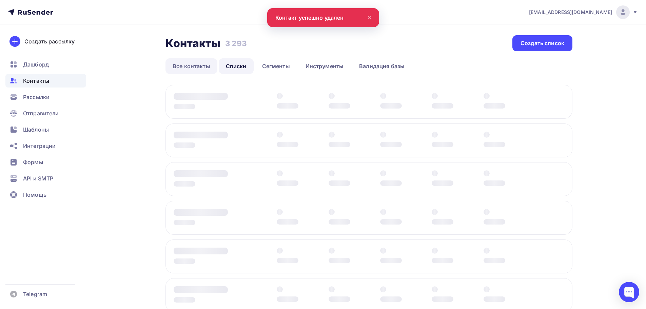
click at [197, 64] on link "Все контакты" at bounding box center [191, 66] width 52 height 16
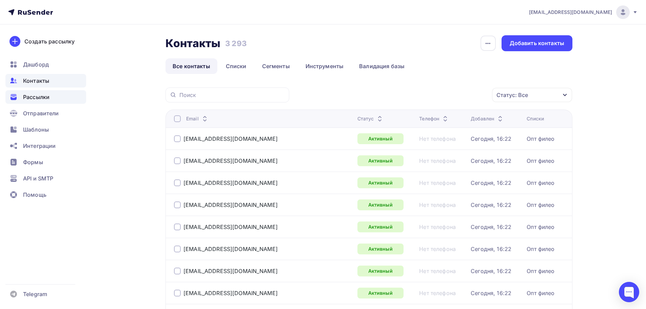
click at [41, 100] on span "Рассылки" at bounding box center [36, 97] width 26 height 8
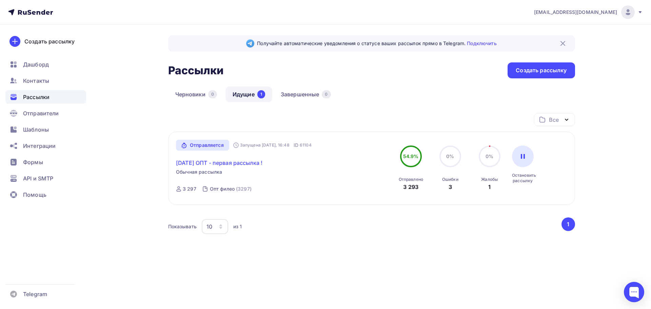
click at [238, 162] on link "[DATE] ОПТ - первая рассылка !" at bounding box center [219, 163] width 86 height 8
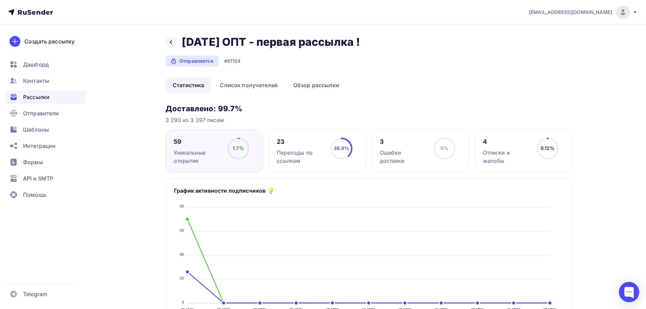
click at [380, 155] on div "3 Ошибки доставки 0% 0%" at bounding box center [420, 150] width 98 height 43
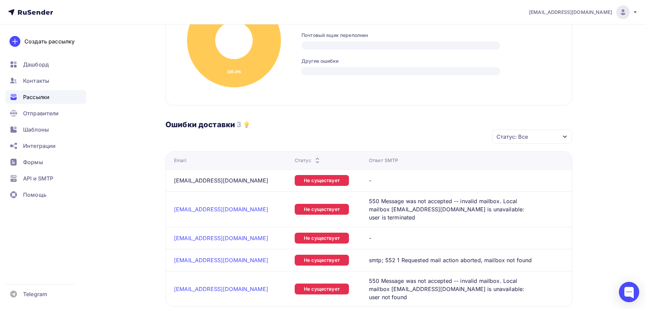
scroll to position [203, 0]
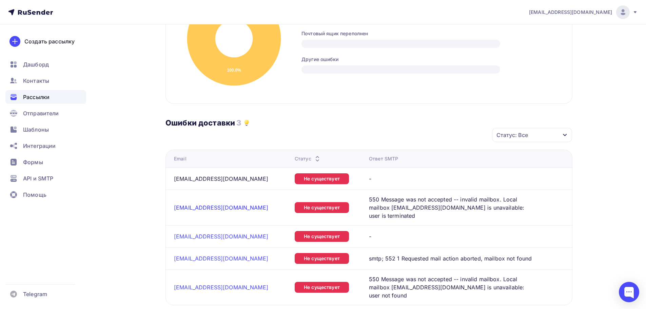
click at [209, 207] on link "[EMAIL_ADDRESS][DOMAIN_NAME]" at bounding box center [221, 207] width 94 height 7
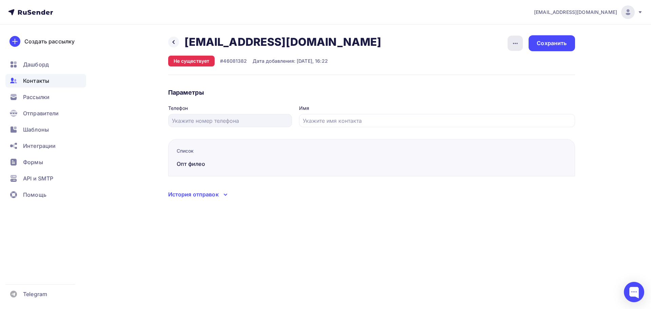
click at [511, 43] on icon "button" at bounding box center [515, 43] width 8 height 8
click at [485, 67] on div "Удалить" at bounding box center [489, 64] width 65 height 8
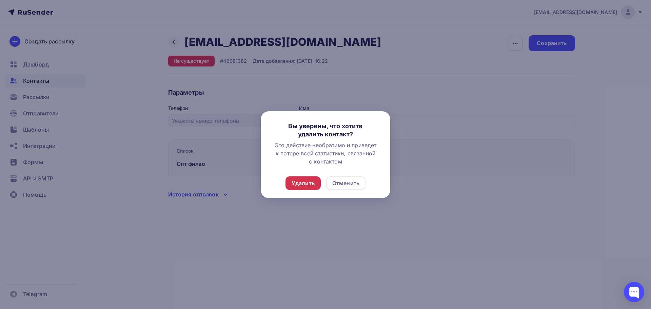
click at [303, 182] on div "Удалить" at bounding box center [302, 183] width 23 height 8
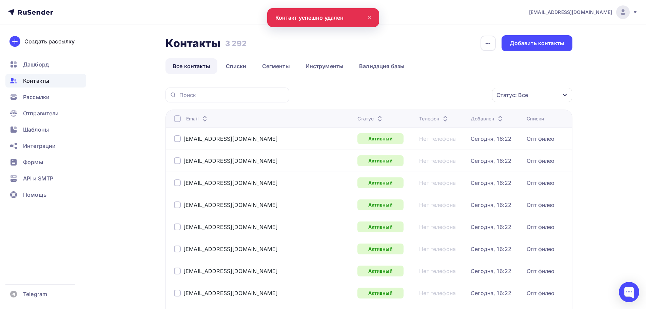
click at [42, 85] on div "Контакты" at bounding box center [45, 81] width 81 height 14
click at [40, 97] on span "Рассылки" at bounding box center [36, 97] width 26 height 8
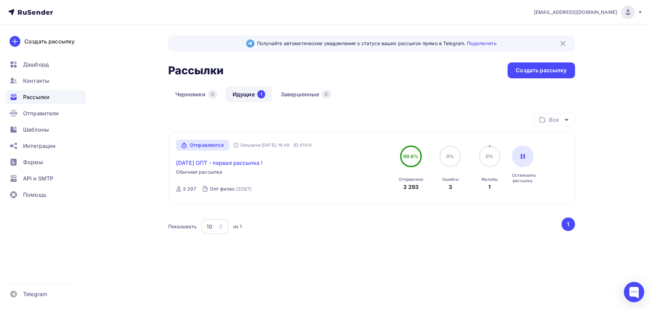
click at [223, 162] on link "[DATE] ОПТ - первая рассылка !" at bounding box center [219, 163] width 86 height 8
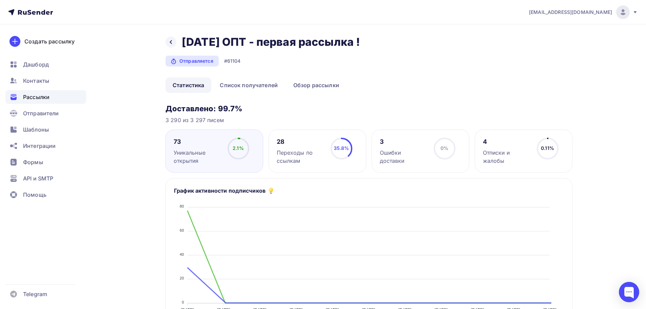
click at [504, 167] on div "4 Отписки и жалобы 0.11% 0.11%" at bounding box center [523, 150] width 98 height 43
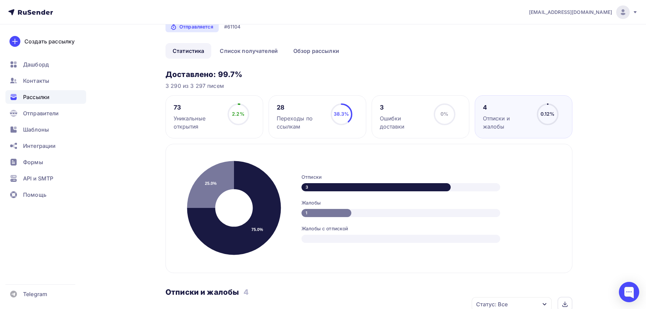
scroll to position [34, 0]
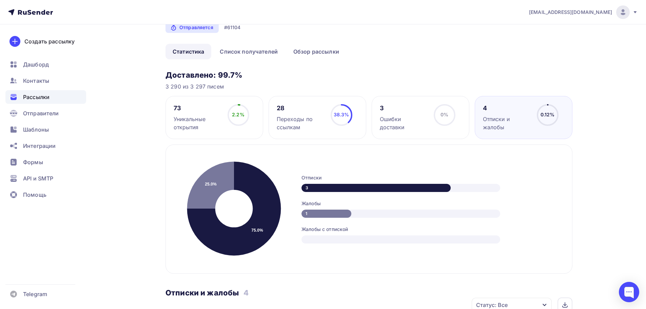
click at [206, 118] on div "Уникальные открытия" at bounding box center [198, 123] width 48 height 16
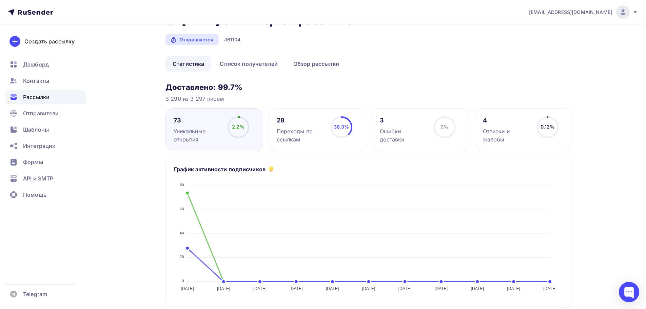
scroll to position [0, 0]
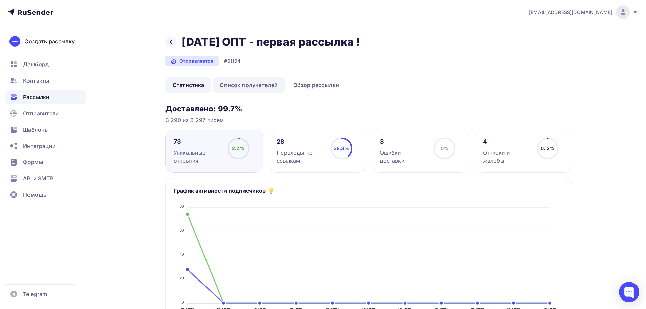
click at [248, 86] on link "Список получателей" at bounding box center [248, 85] width 72 height 16
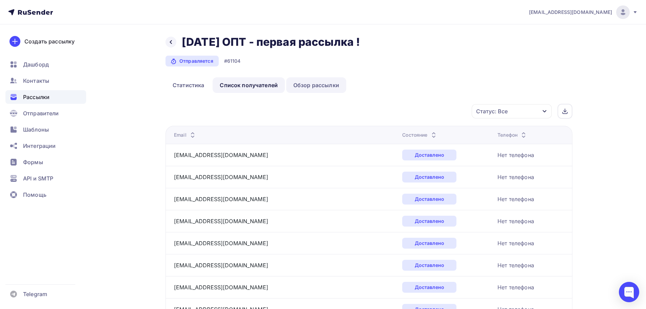
click at [314, 81] on link "Обзор рассылки" at bounding box center [316, 85] width 60 height 16
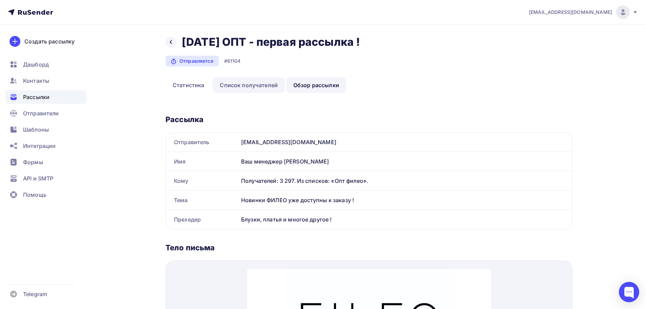
click at [247, 87] on link "Список получателей" at bounding box center [248, 85] width 72 height 16
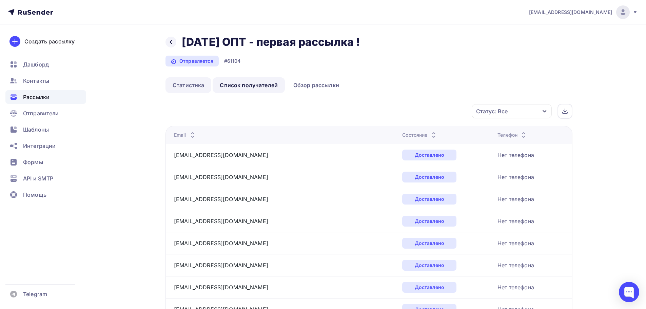
click at [189, 87] on link "Статистика" at bounding box center [188, 85] width 46 height 16
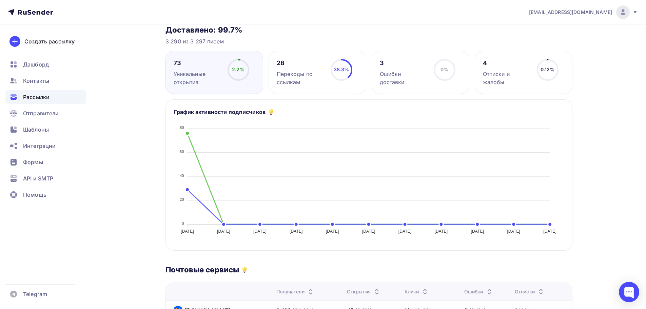
scroll to position [49, 0]
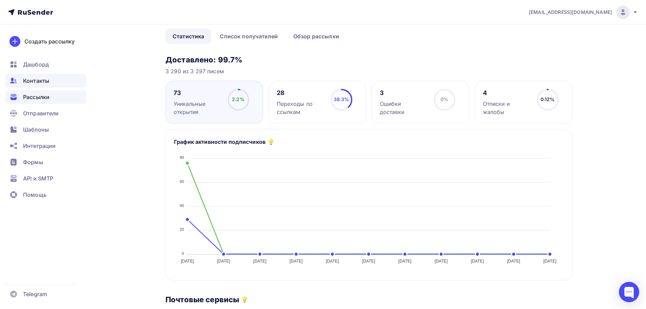
click at [44, 79] on span "Контакты" at bounding box center [36, 81] width 26 height 8
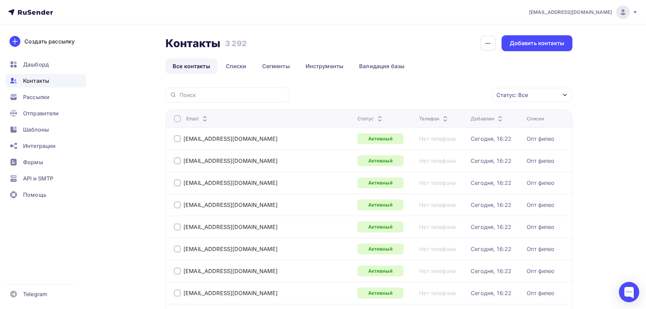
click at [519, 95] on div "Статус: Все" at bounding box center [512, 95] width 32 height 8
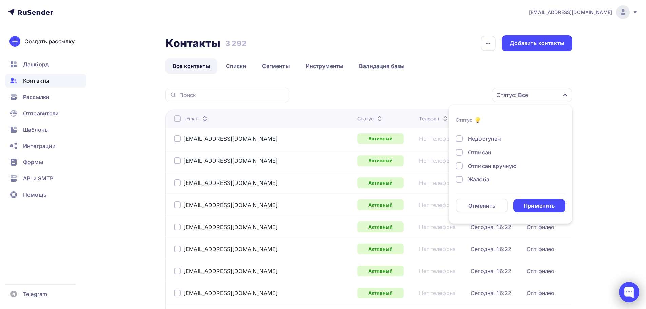
click at [623, 290] on div at bounding box center [629, 292] width 20 height 20
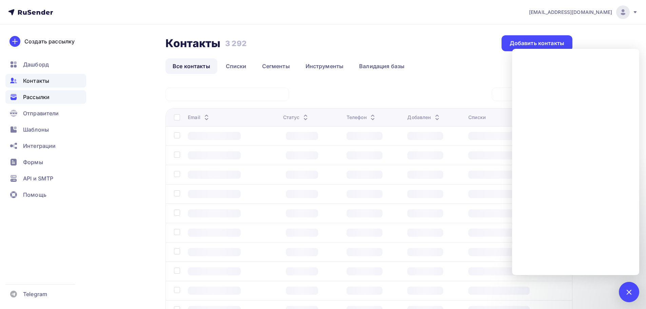
click at [51, 95] on div "Рассылки" at bounding box center [45, 97] width 81 height 14
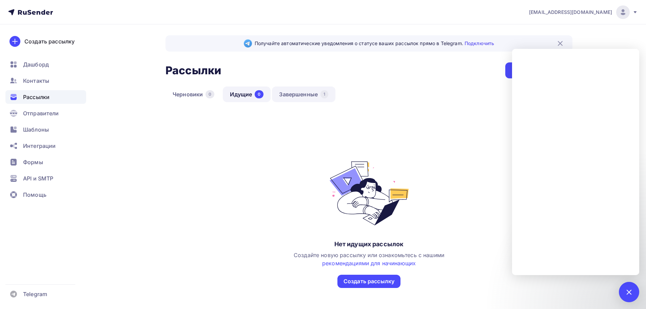
click at [304, 96] on link "Завершенные 1" at bounding box center [303, 94] width 63 height 16
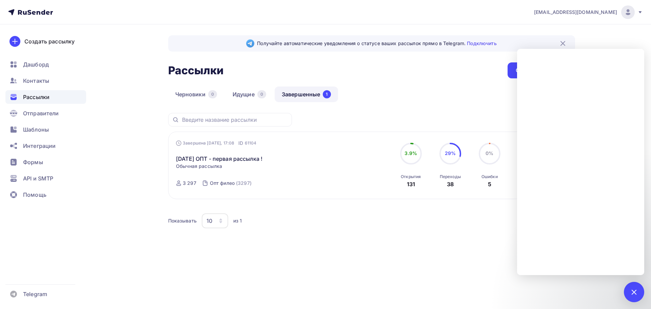
click at [461, 62] on div "Получайте автоматические уведомления о статусе ваших рассылок прямо в Telegram.…" at bounding box center [371, 144] width 407 height 218
click at [633, 293] on div at bounding box center [633, 291] width 9 height 9
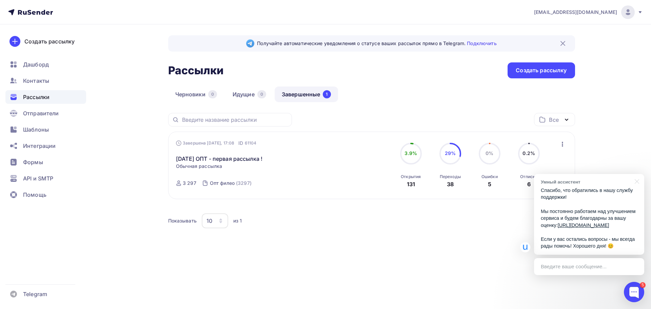
click at [317, 91] on link "Завершенные 1" at bounding box center [306, 94] width 63 height 16
click at [241, 158] on link "[DATE] ОПТ - первая рассылка !" at bounding box center [219, 159] width 86 height 8
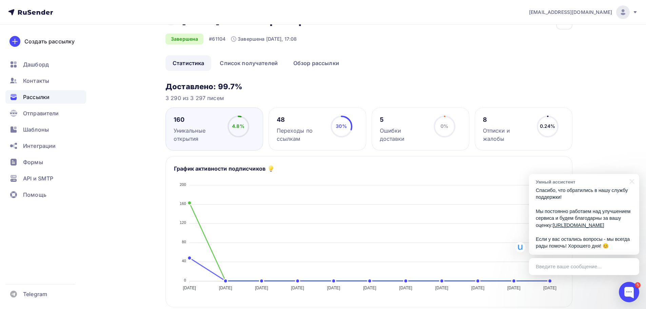
scroll to position [34, 0]
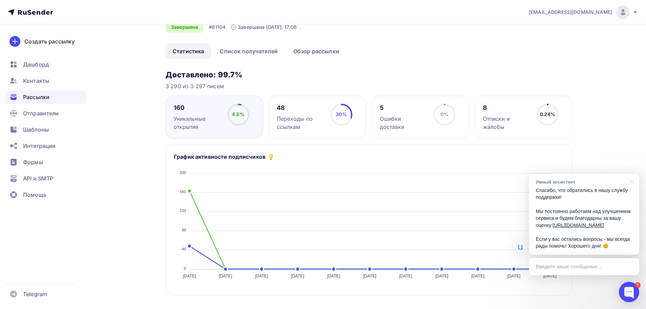
click at [518, 116] on div "Отписки и жалобы" at bounding box center [507, 123] width 48 height 16
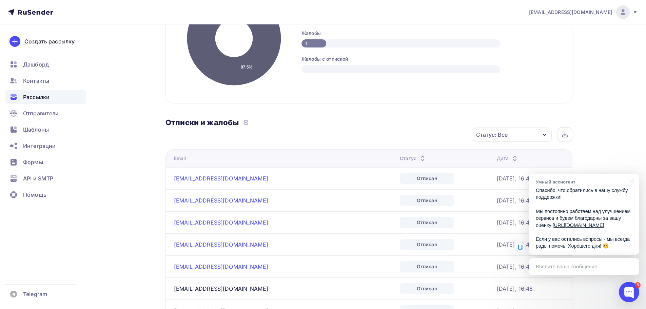
scroll to position [136, 0]
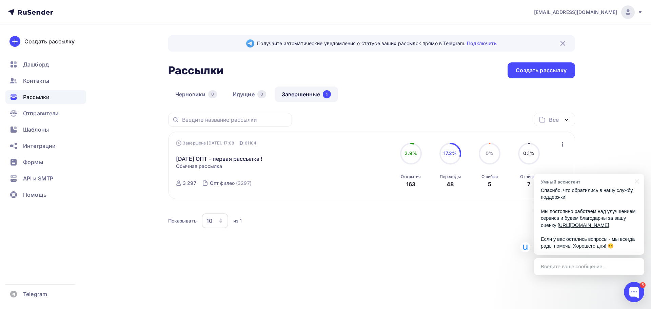
click at [248, 165] on div "Завершена Сегодня, 17:08 ID 61104 01.10.2025 ОПТ - первая рассылка ! Статистика…" at bounding box center [253, 166] width 155 height 52
click at [250, 162] on link "[DATE] ОПТ - первая рассылка !" at bounding box center [219, 159] width 86 height 8
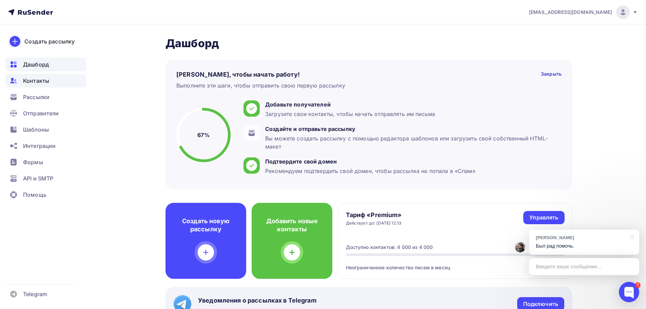
click at [32, 79] on span "Контакты" at bounding box center [36, 81] width 26 height 8
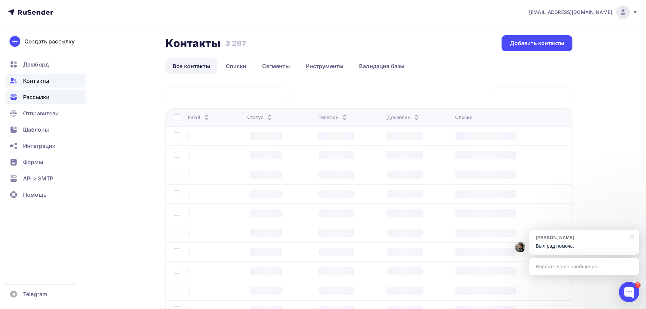
click at [36, 96] on span "Рассылки" at bounding box center [36, 97] width 26 height 8
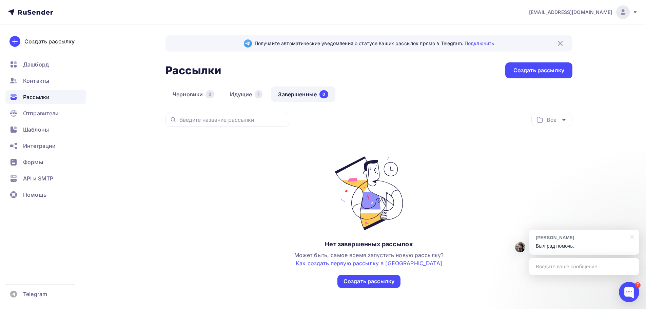
click at [312, 93] on link "Завершенные 0" at bounding box center [303, 94] width 64 height 16
click at [237, 91] on link "Идущие 1" at bounding box center [246, 94] width 47 height 16
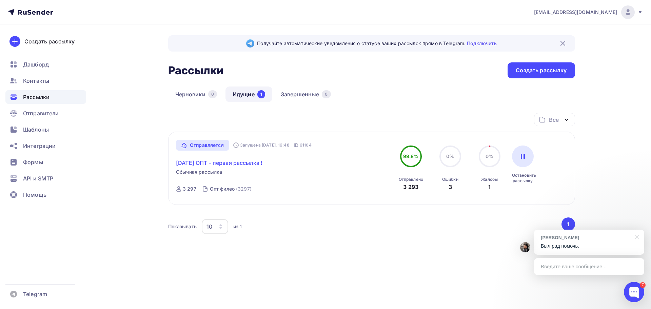
click at [219, 165] on link "[DATE] ОПТ - первая рассылка !" at bounding box center [219, 163] width 86 height 8
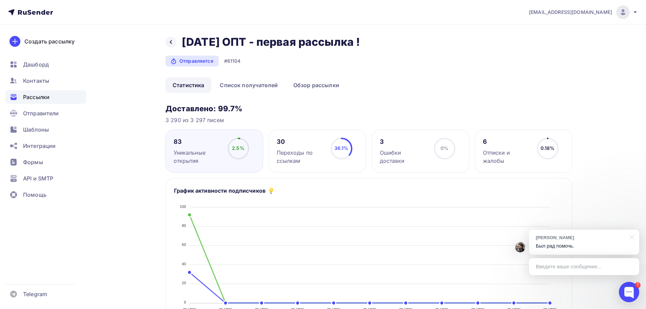
click at [513, 149] on div "Отписки и жалобы" at bounding box center [507, 156] width 48 height 16
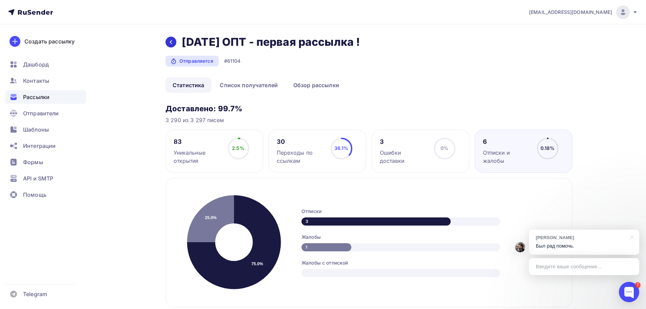
click at [171, 42] on icon at bounding box center [170, 41] width 5 height 5
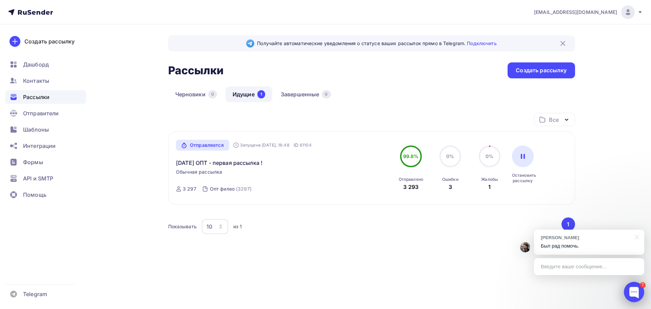
click at [633, 292] on div at bounding box center [634, 292] width 20 height 20
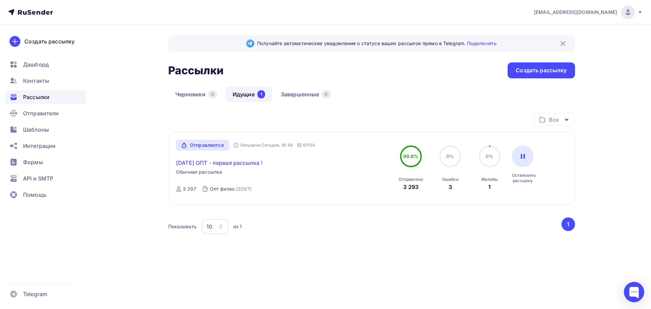
click at [221, 162] on link "[DATE] ОПТ - первая рассылка !" at bounding box center [219, 163] width 86 height 8
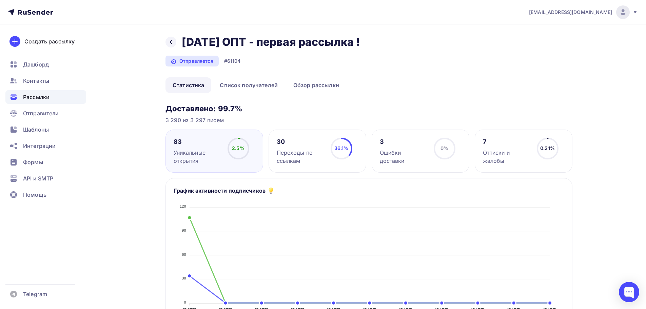
click at [531, 154] on div "0.21% 0.21%" at bounding box center [547, 151] width 34 height 27
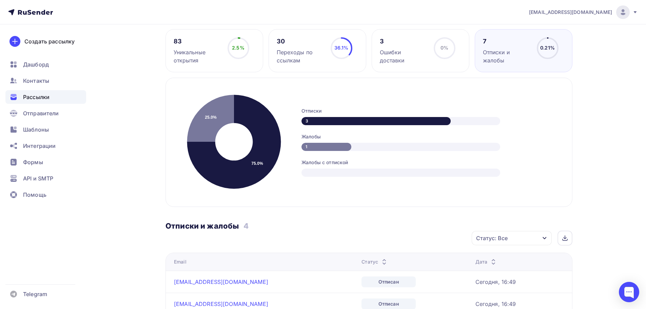
scroll to position [32, 0]
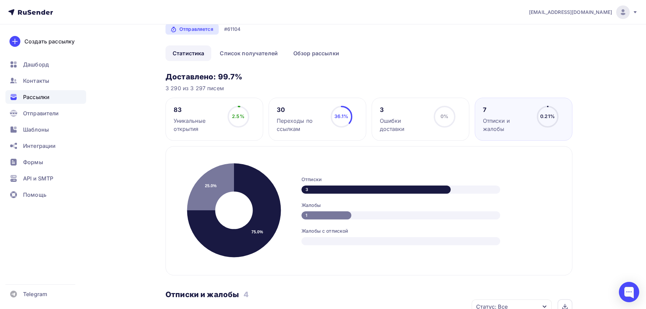
click at [297, 120] on div "Переходы по ссылкам" at bounding box center [301, 125] width 48 height 16
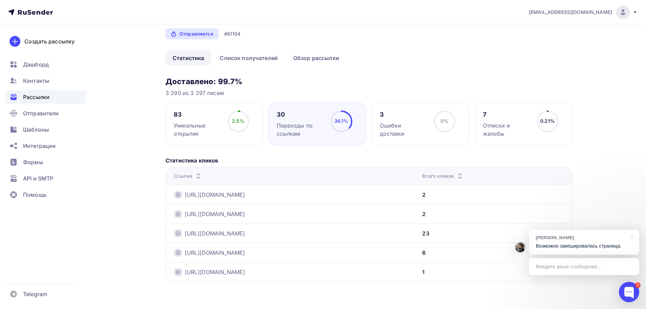
click at [577, 240] on div "[PERSON_NAME]" at bounding box center [580, 237] width 90 height 6
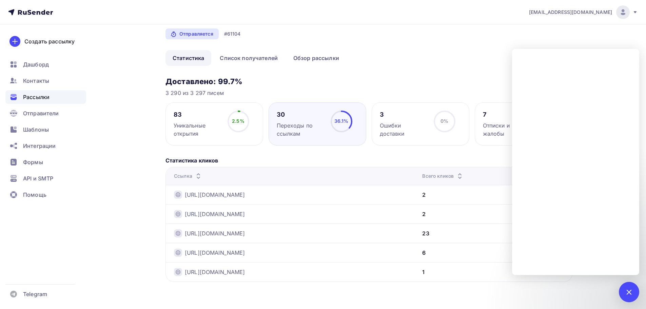
drag, startPoint x: 438, startPoint y: 66, endPoint x: 473, endPoint y: 90, distance: 43.0
click at [438, 67] on div "Назад [DATE] ОПТ - первая рассылка ! [DATE] ОПТ - первая рассылка ! Отправляетс…" at bounding box center [368, 144] width 407 height 273
click at [493, 119] on div "7 Отписки и жалобы" at bounding box center [507, 123] width 48 height 27
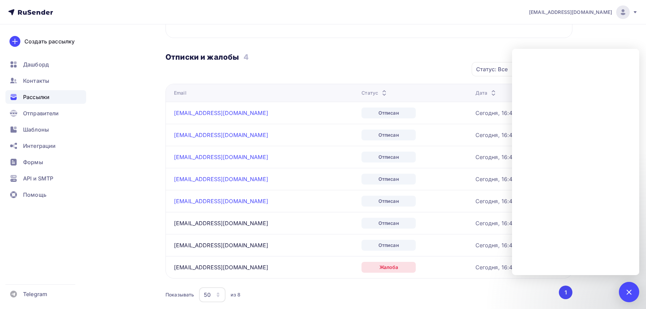
scroll to position [100, 0]
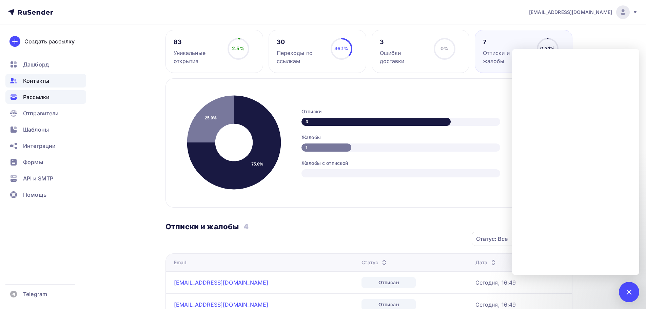
click at [49, 82] on div "Контакты" at bounding box center [45, 81] width 81 height 14
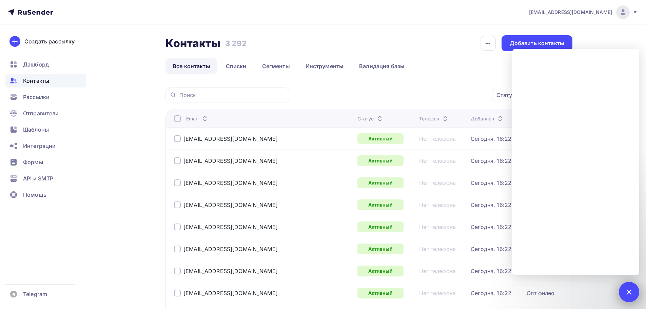
click at [632, 289] on div "3" at bounding box center [629, 292] width 20 height 20
